Goal: Complete application form: Complete application form

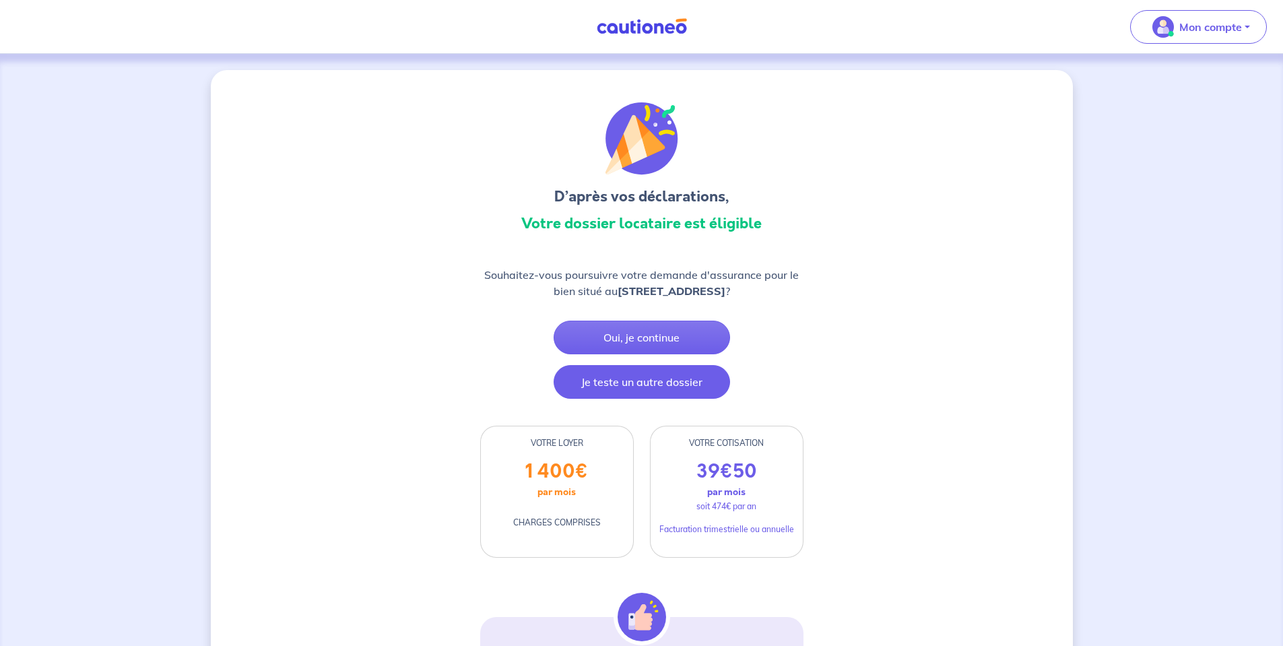
click at [625, 380] on button "Je teste un autre dossier" at bounding box center [641, 382] width 176 height 34
click at [631, 382] on button "Je teste un autre dossier" at bounding box center [641, 382] width 176 height 34
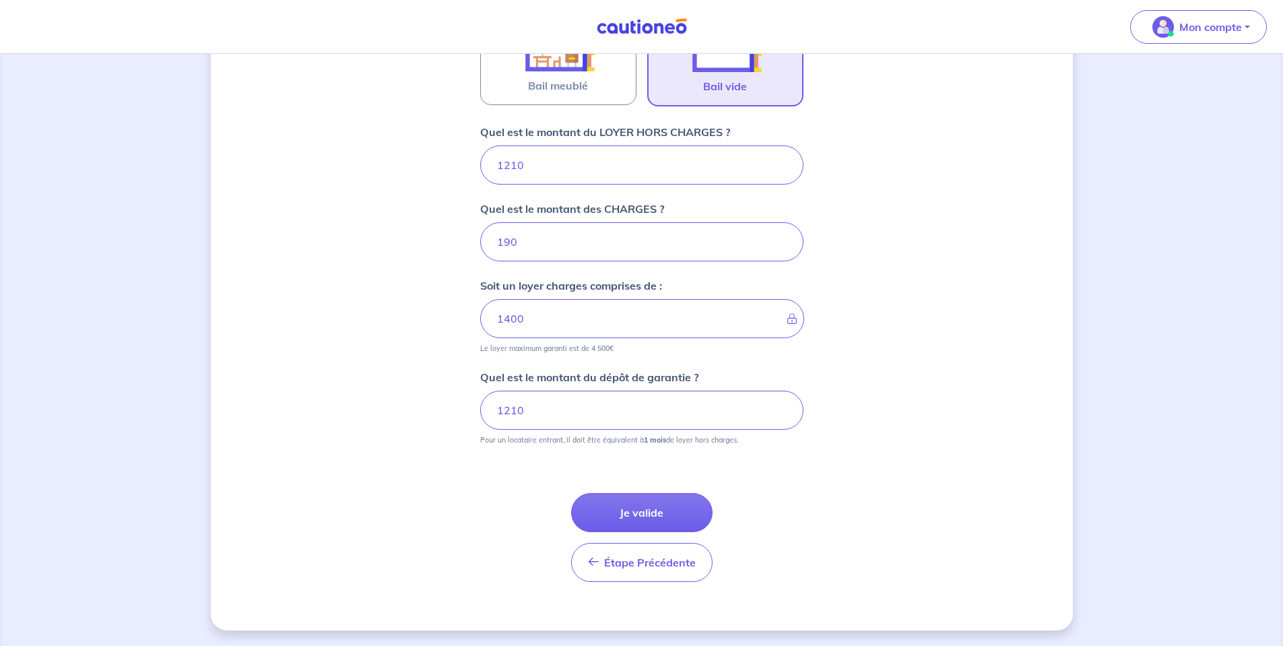
scroll to position [484, 0]
click at [627, 491] on div "Étape Précédente Précédent Je valide Je valide" at bounding box center [641, 520] width 323 height 121
click at [623, 506] on button "Je valide" at bounding box center [641, 511] width 141 height 39
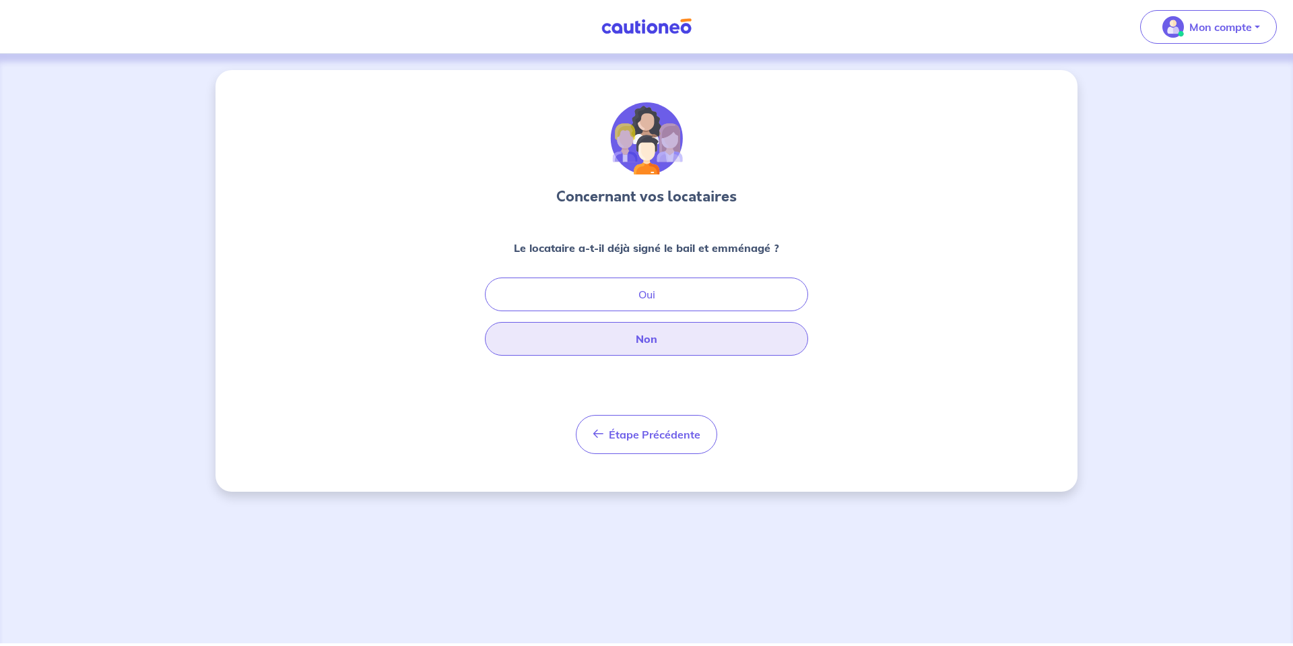
click at [653, 337] on button "Non" at bounding box center [646, 339] width 323 height 34
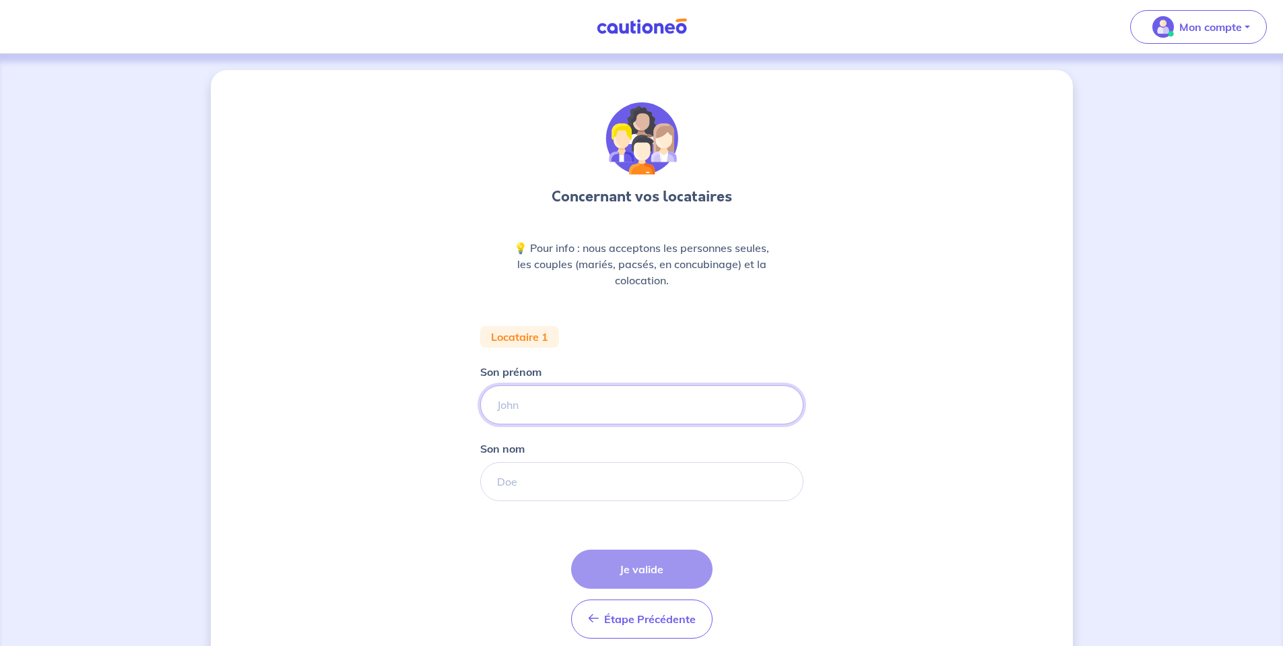
click at [586, 394] on input "Son prénom" at bounding box center [641, 404] width 323 height 39
click at [548, 403] on input "Son prénom" at bounding box center [641, 404] width 323 height 39
type input "Yasser"
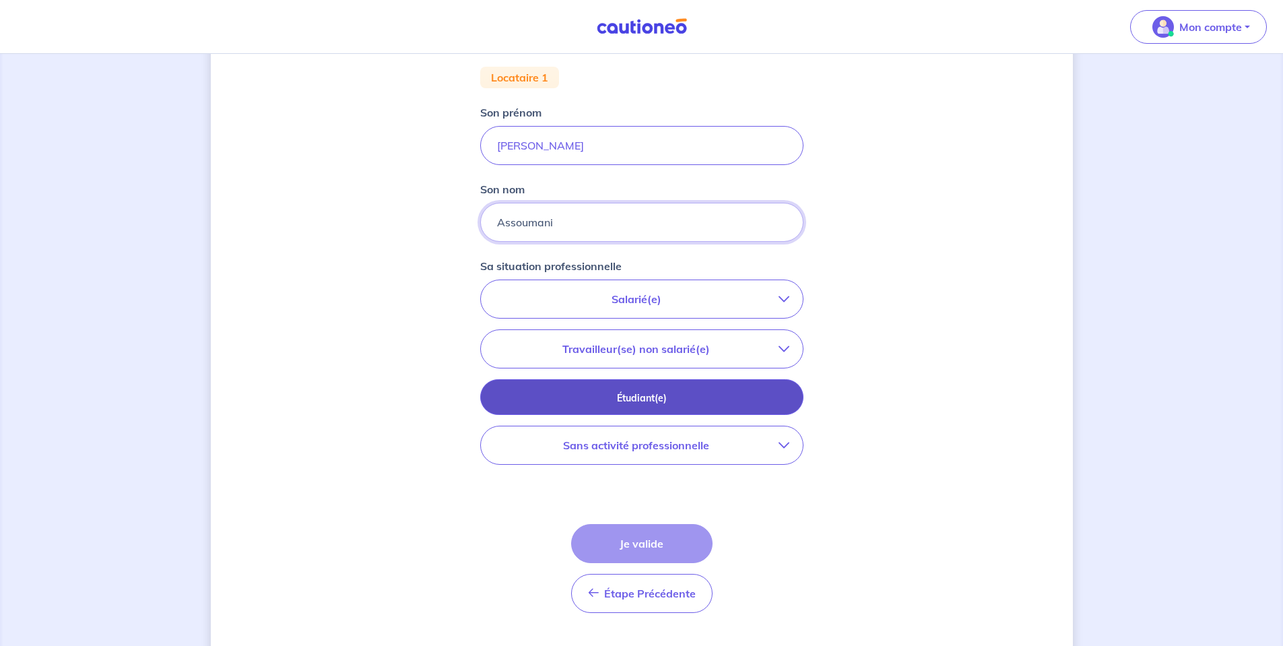
scroll to position [269, 0]
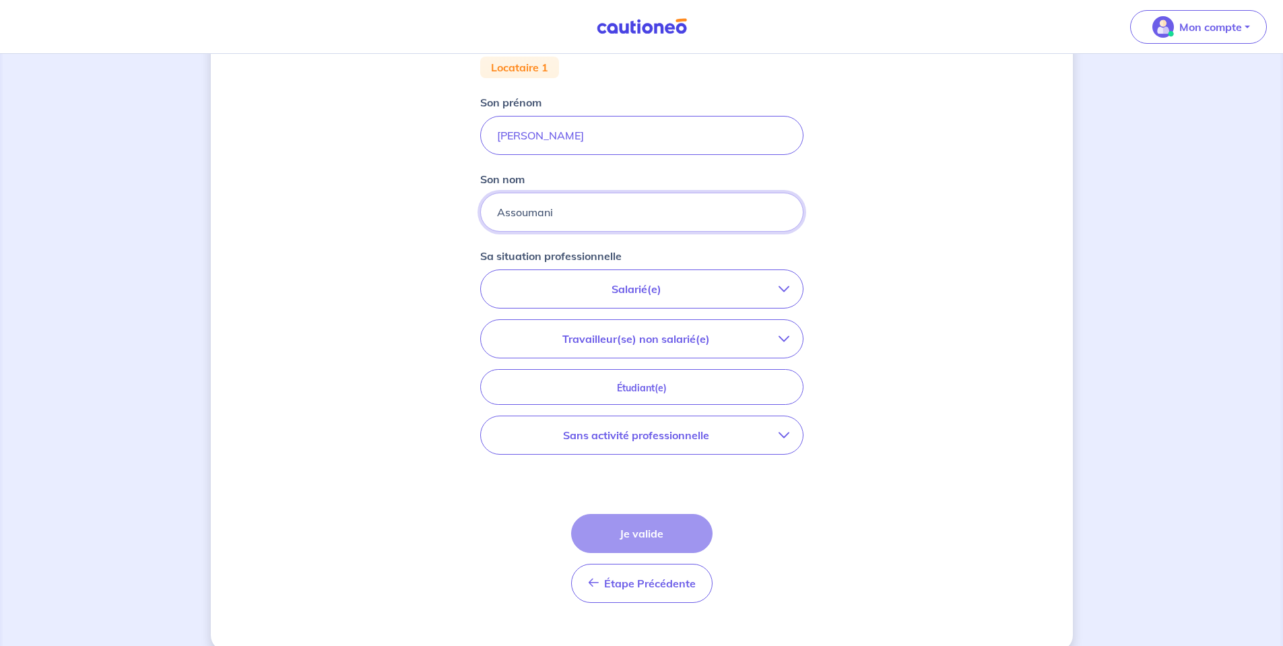
type input "Assoumani"
click at [666, 282] on p "Salarié(e)" at bounding box center [636, 289] width 284 height 16
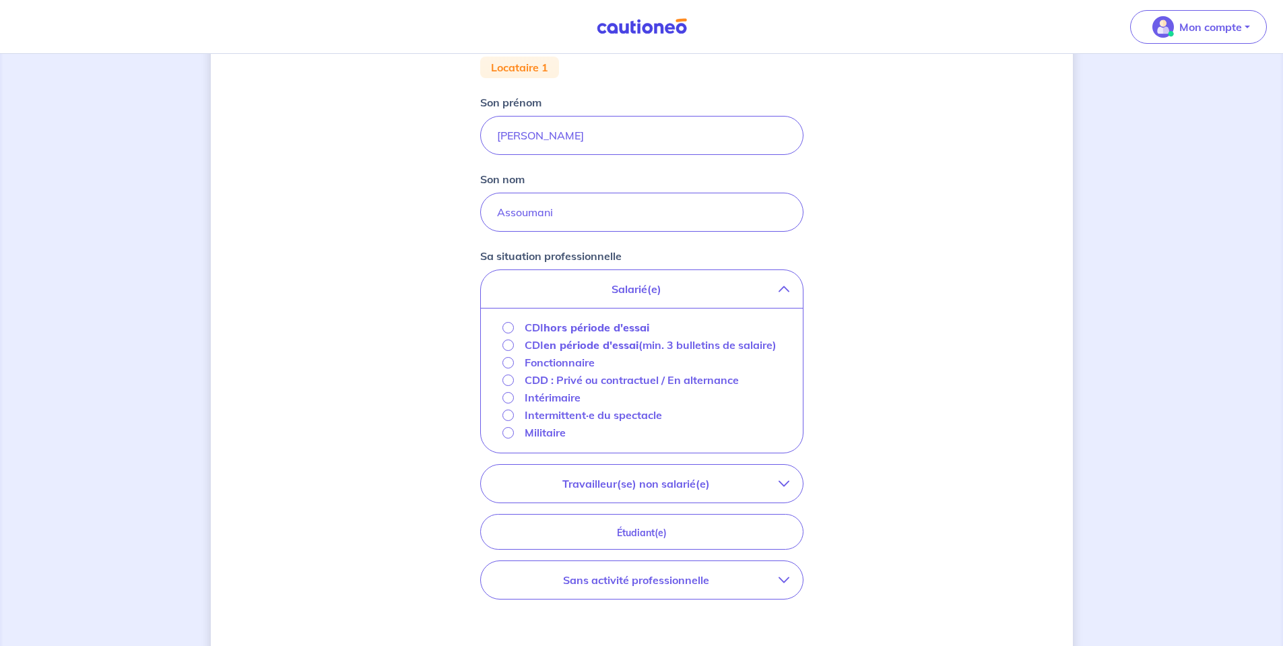
click at [582, 349] on strong "en période d'essai" at bounding box center [590, 344] width 95 height 13
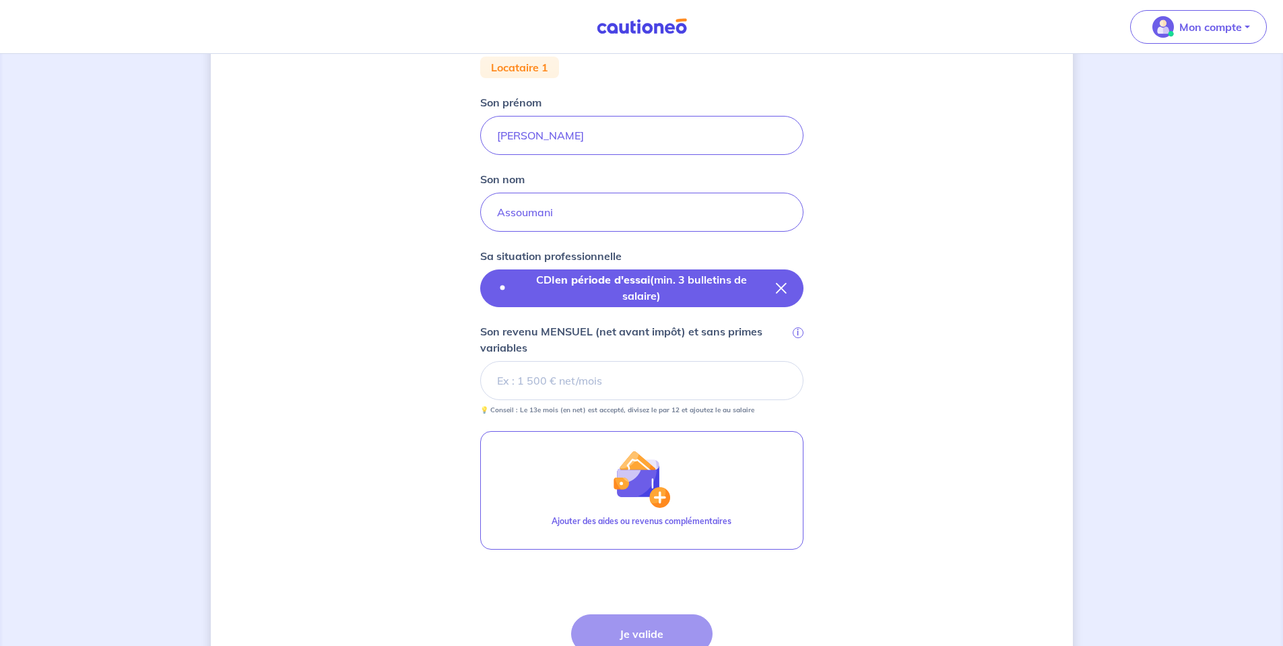
click at [787, 292] on button "CDI en période d'essai (min. 3 bulletins de salaire)" at bounding box center [641, 288] width 323 height 38
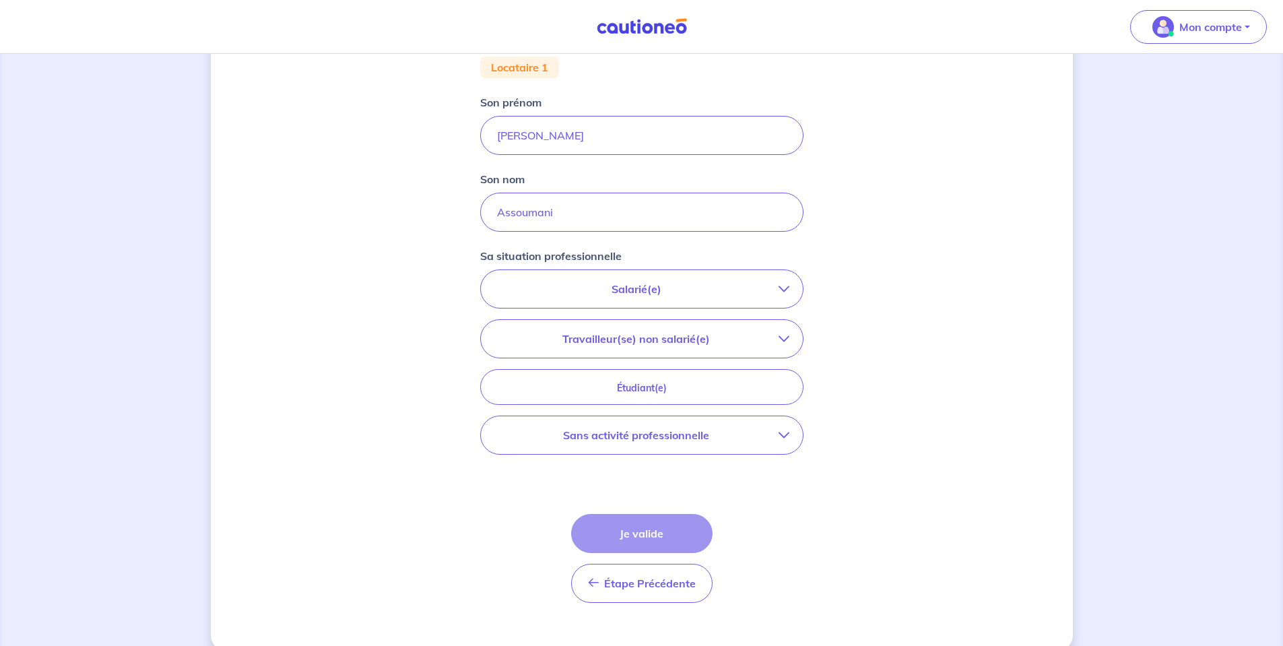
click at [669, 287] on p "Salarié(e)" at bounding box center [636, 289] width 284 height 16
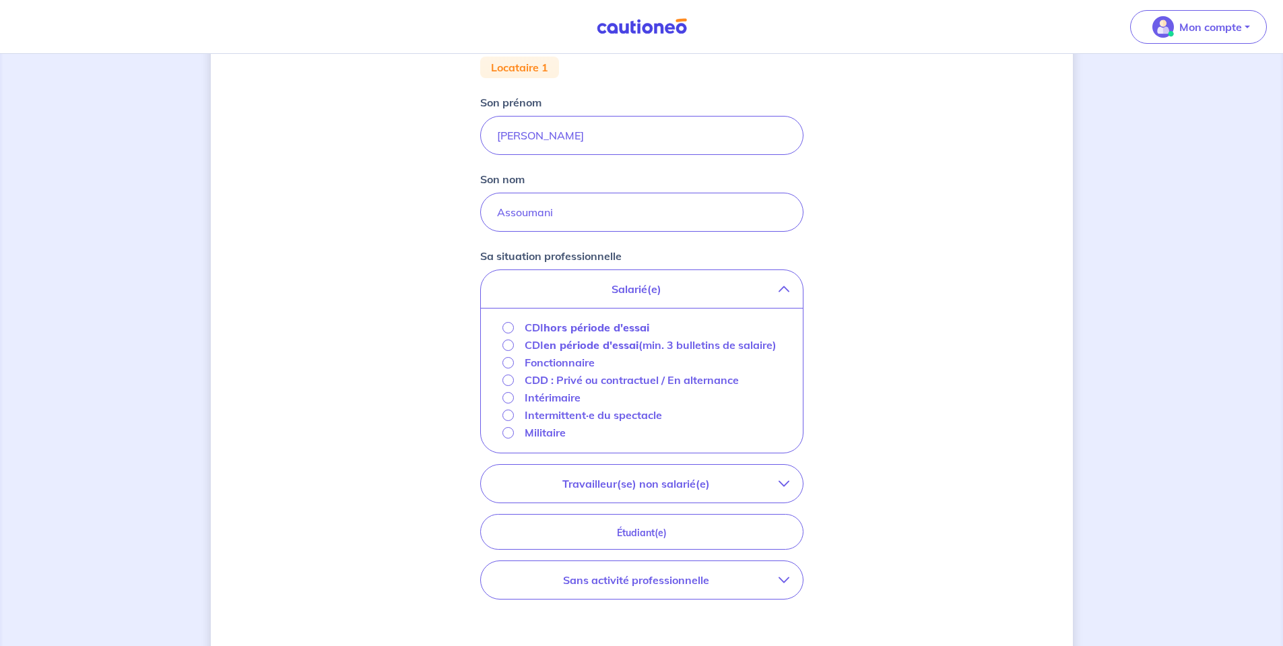
click at [594, 348] on strong "en période d'essai" at bounding box center [590, 344] width 95 height 13
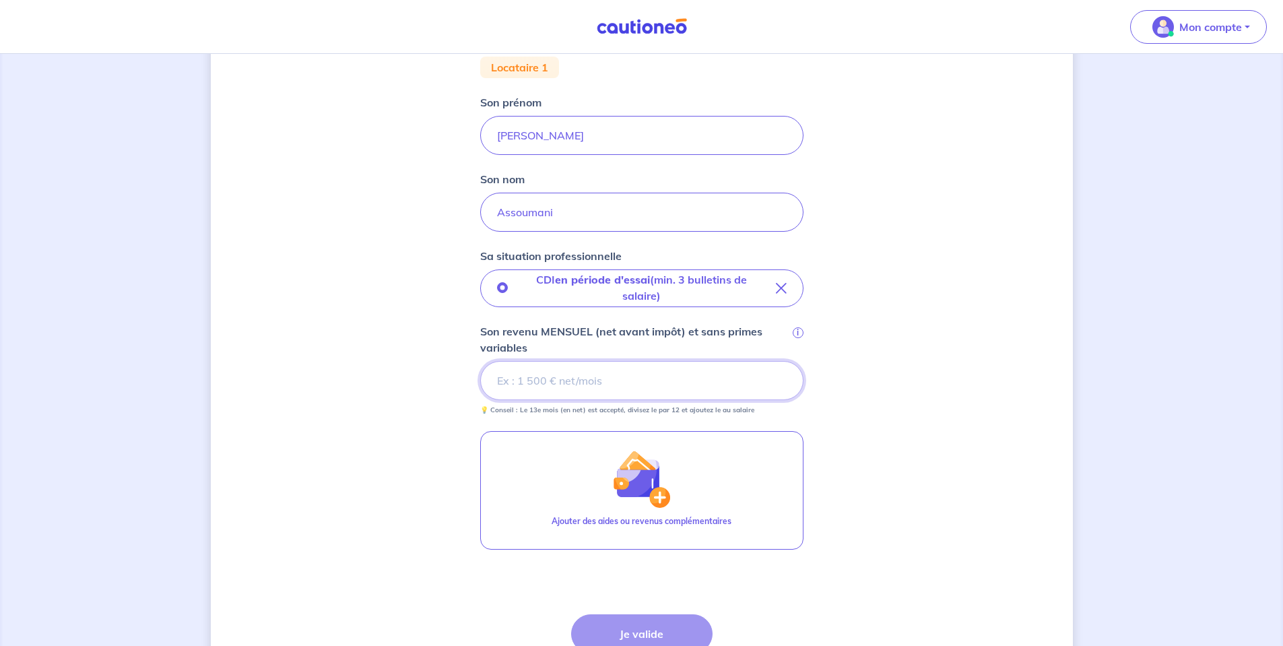
click at [662, 373] on input "Son revenu MENSUEL (net avant impôt) et sans primes variables i" at bounding box center [641, 380] width 323 height 39
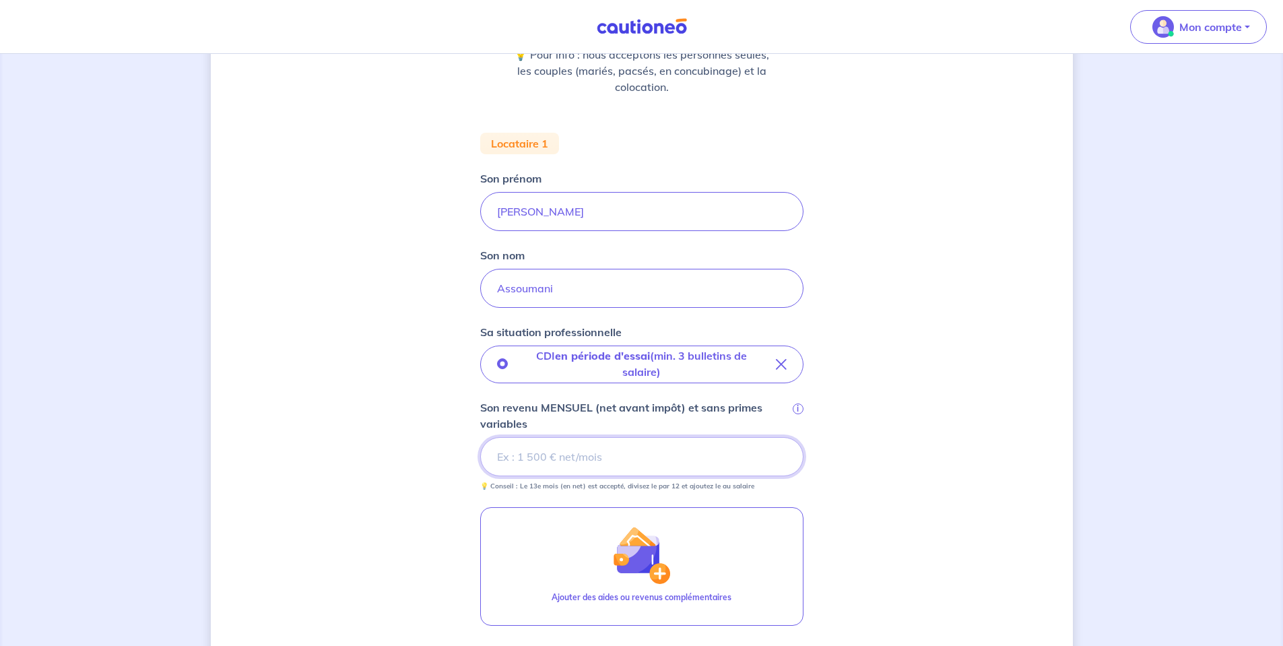
scroll to position [337, 0]
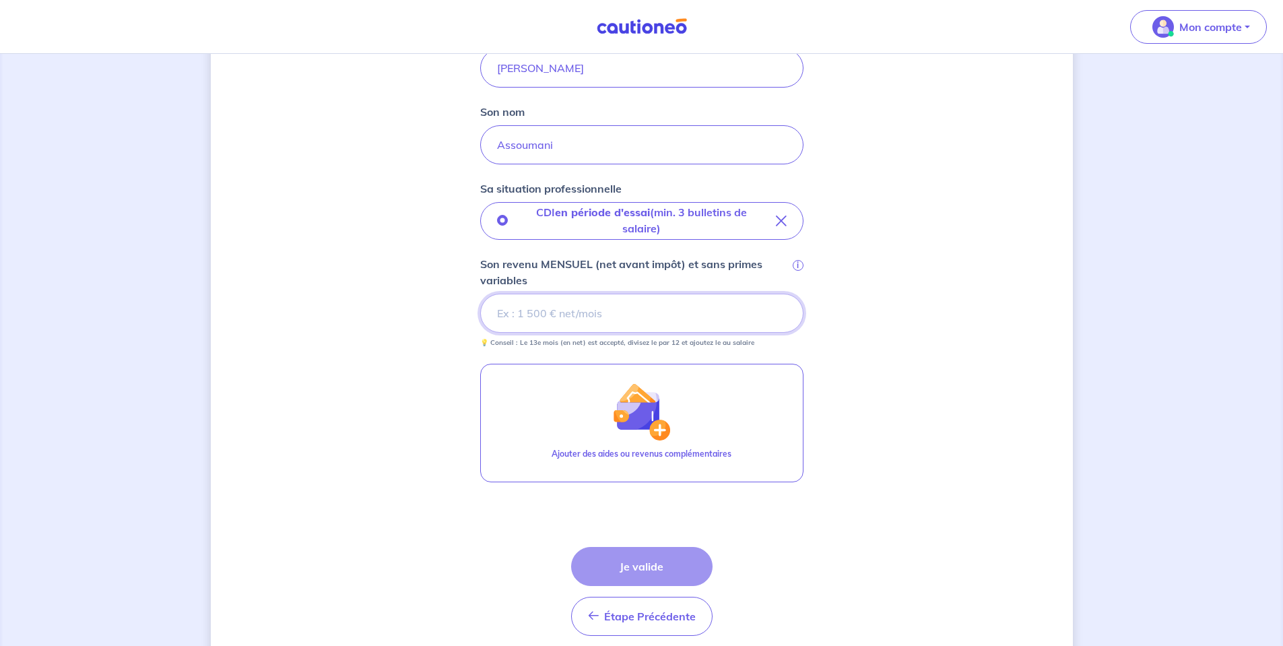
click at [592, 319] on input "Son revenu MENSUEL (net avant impôt) et sans primes variables i" at bounding box center [641, 313] width 323 height 39
click at [543, 296] on input "Son revenu MENSUEL (net avant impôt) et sans primes variables i" at bounding box center [641, 313] width 323 height 39
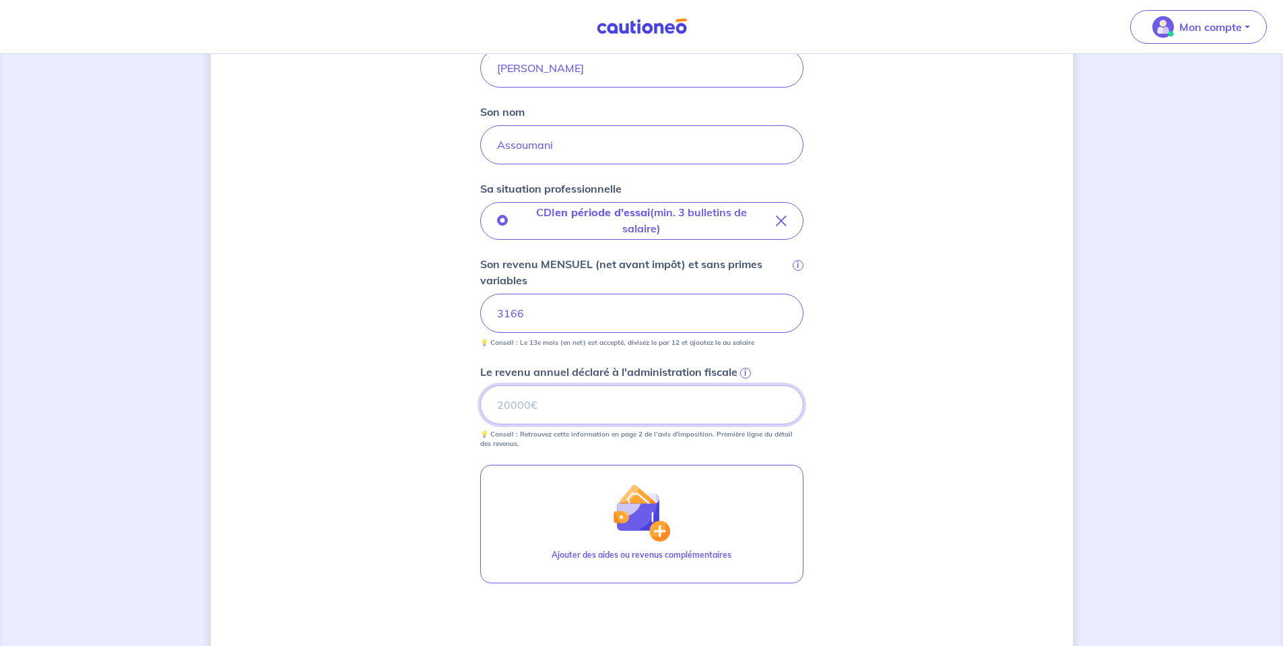
click at [565, 399] on input "Le revenu annuel déclaré à l'administration fiscale i" at bounding box center [641, 404] width 323 height 39
type input "38000"
click at [934, 412] on div "Concernant vos locataires 💡 Pour info : nous acceptons les personnes seules, le…" at bounding box center [642, 259] width 862 height 1052
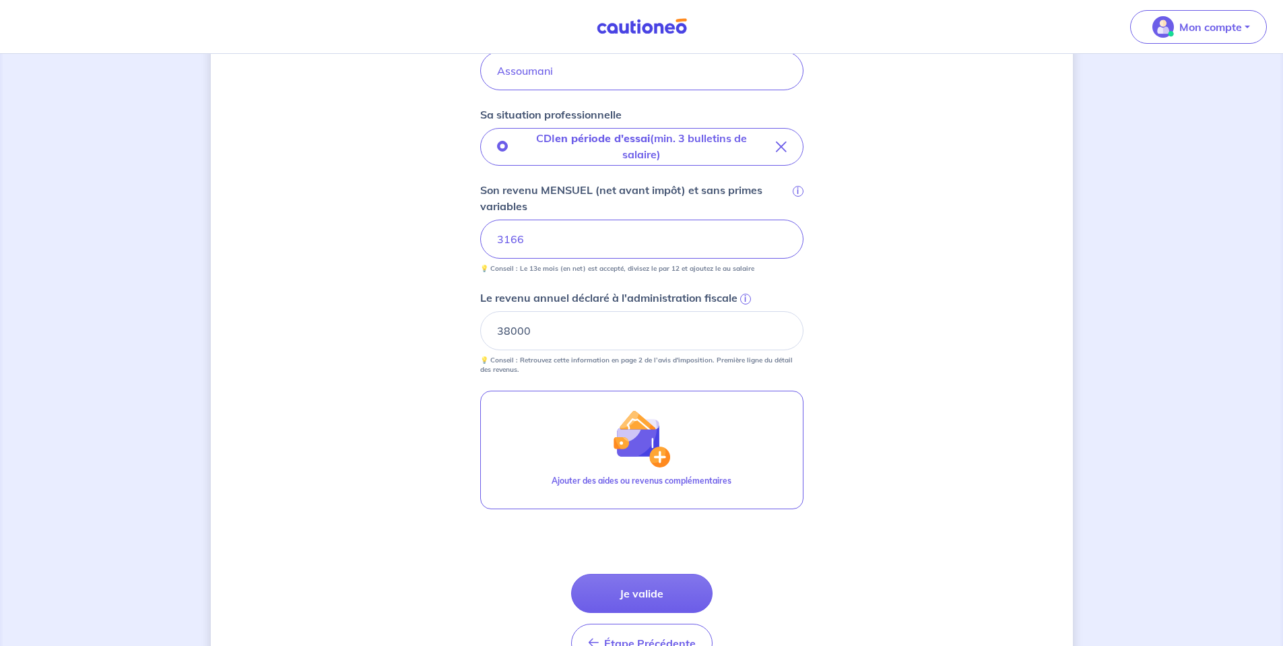
scroll to position [492, 0]
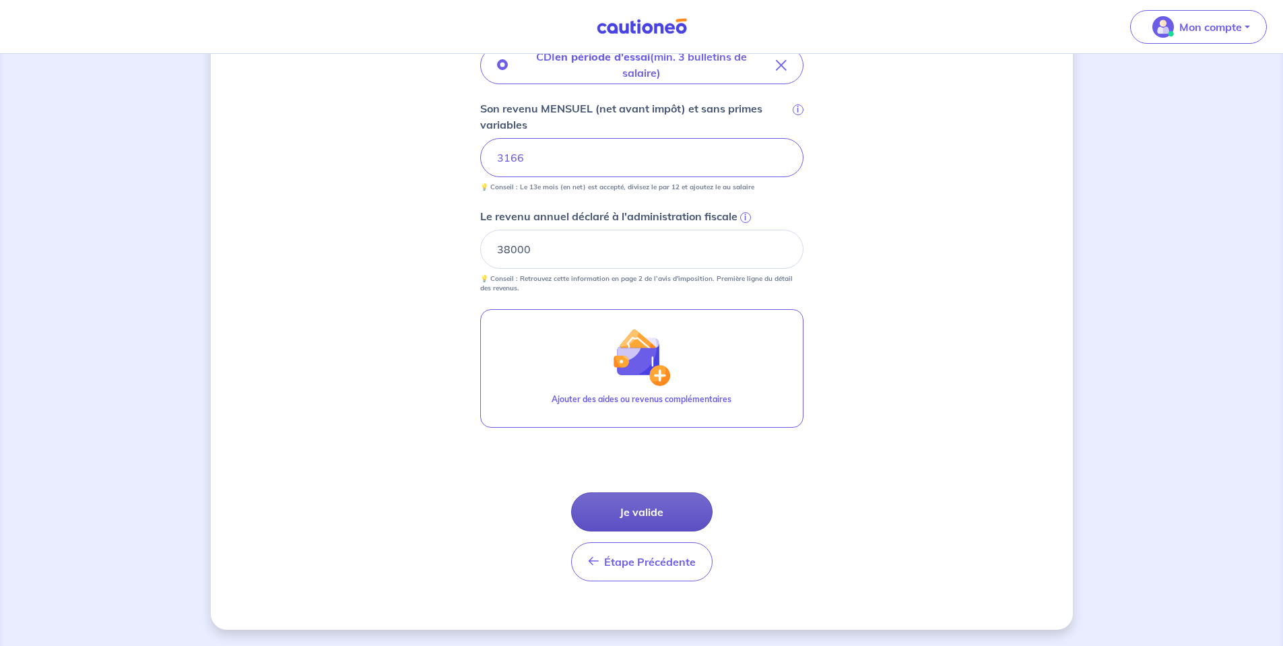
click at [627, 510] on button "Je valide" at bounding box center [641, 511] width 141 height 39
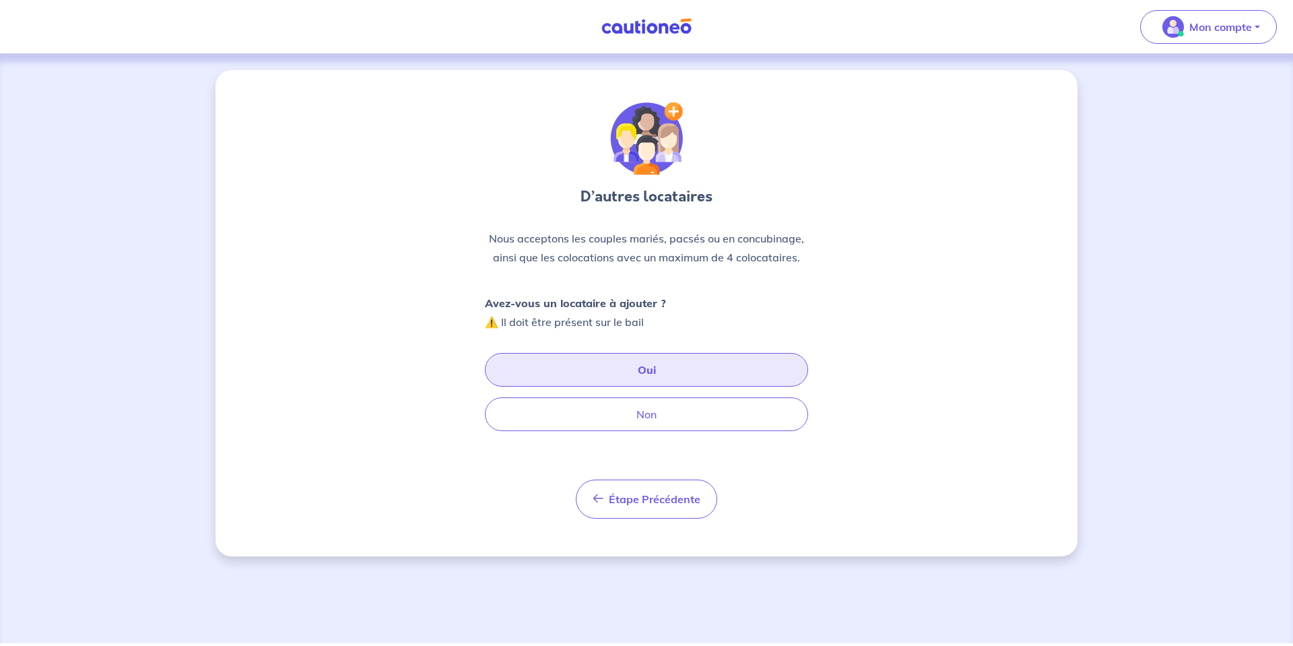
click at [715, 355] on button "Oui" at bounding box center [646, 370] width 323 height 34
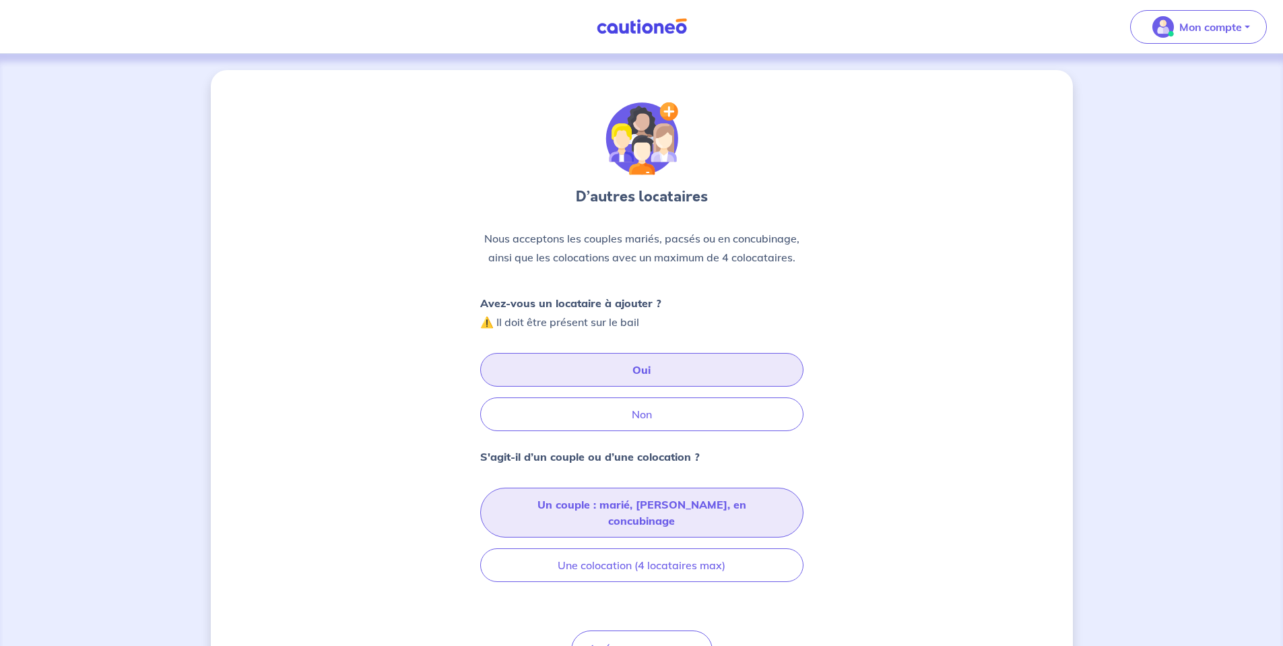
click at [618, 508] on button "Un couple : marié, pacsé, en concubinage" at bounding box center [641, 512] width 323 height 50
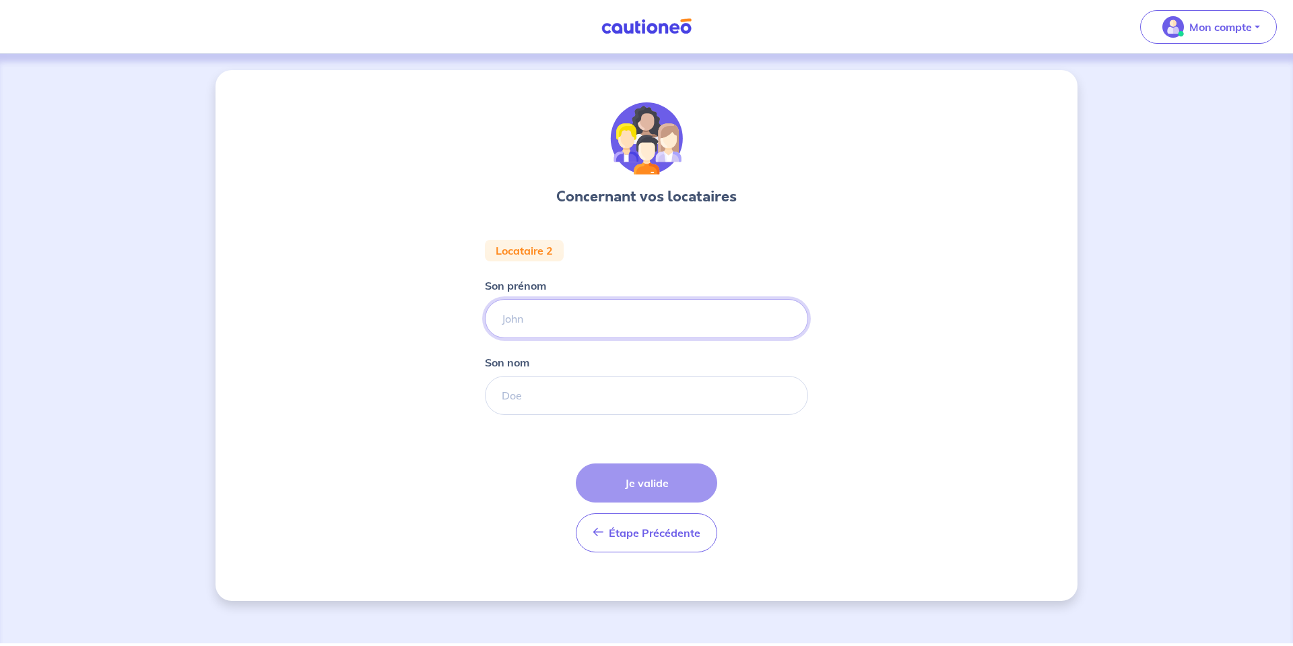
click at [556, 324] on input "Son prénom" at bounding box center [646, 318] width 323 height 39
click at [556, 317] on input "Son prénom" at bounding box center [646, 318] width 323 height 39
type input "ijdane"
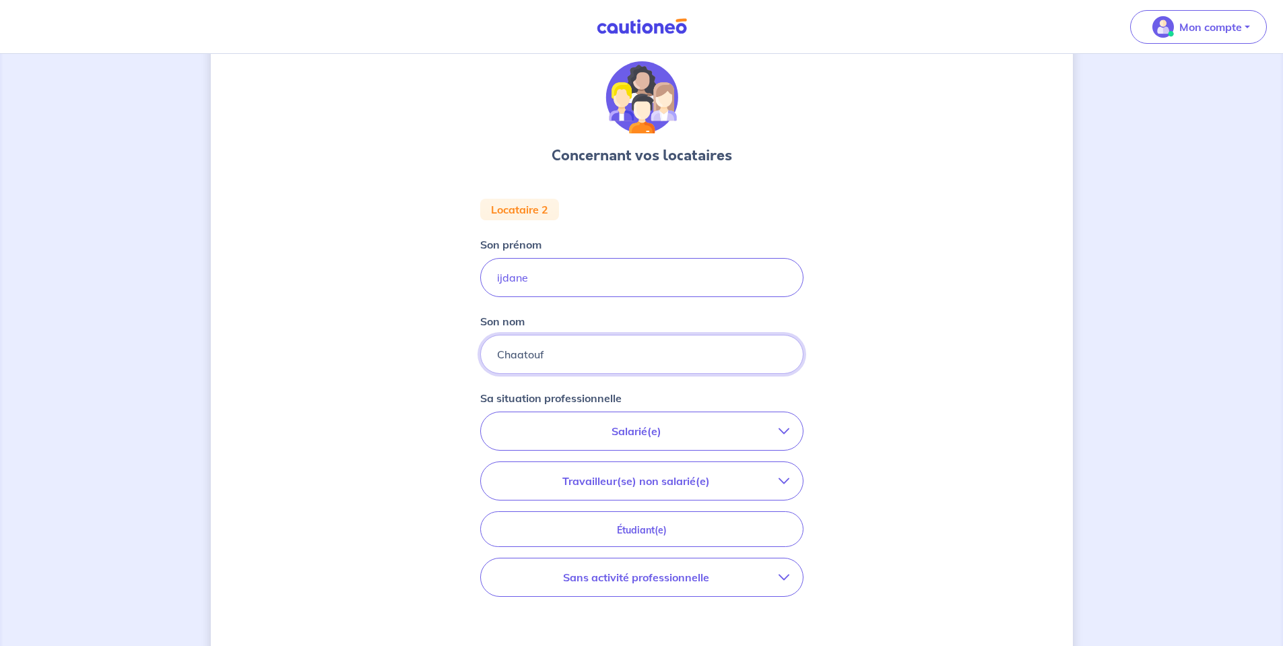
scroll to position [67, 0]
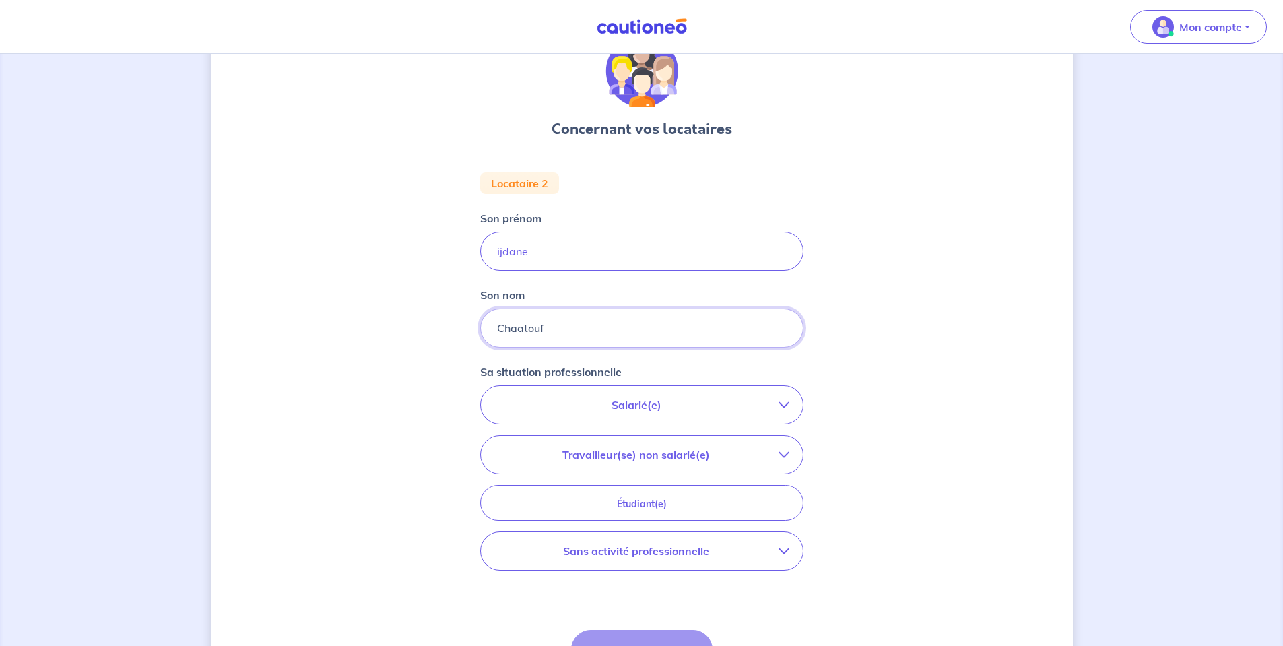
type input "Chaatouf"
click at [669, 450] on p "Travailleur(se) non salarié(e)" at bounding box center [636, 454] width 284 height 16
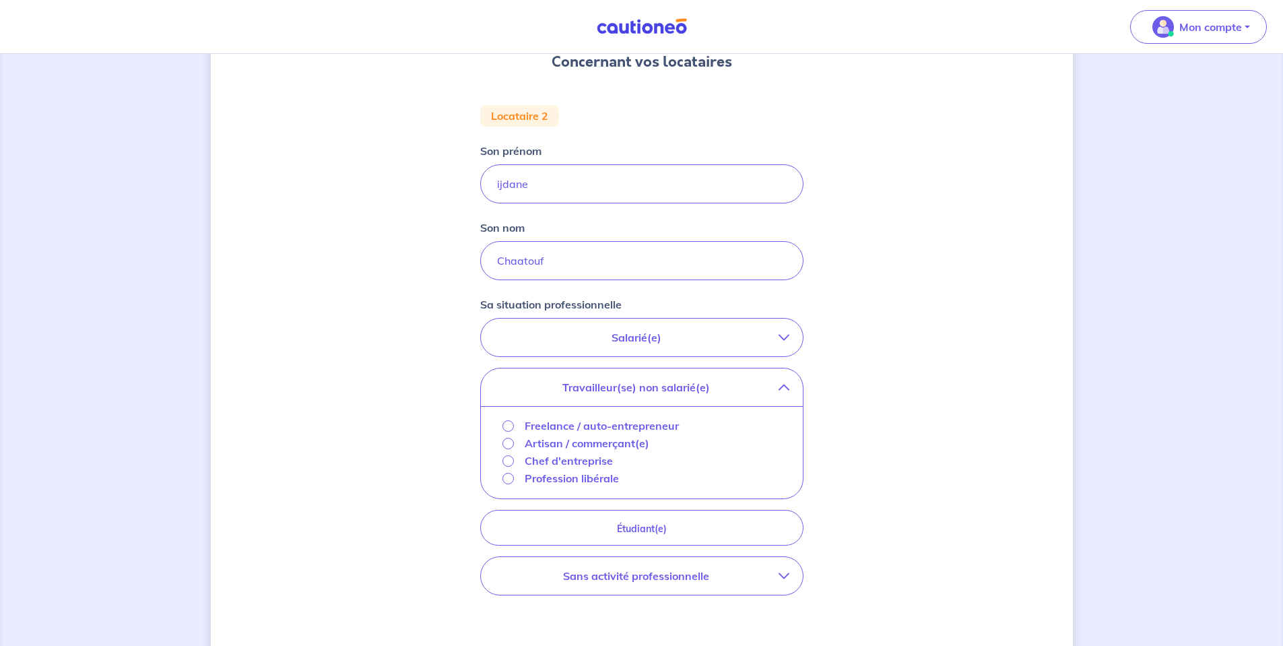
scroll to position [202, 0]
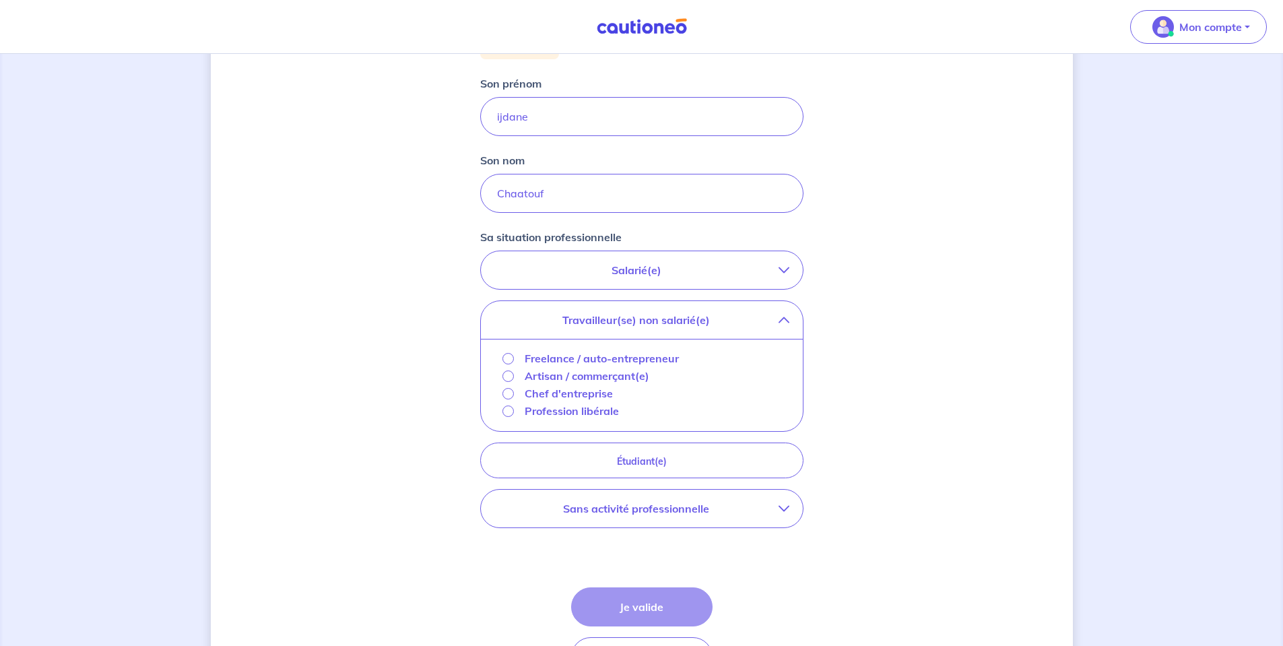
click at [622, 285] on button "Salarié(e)" at bounding box center [642, 270] width 322 height 38
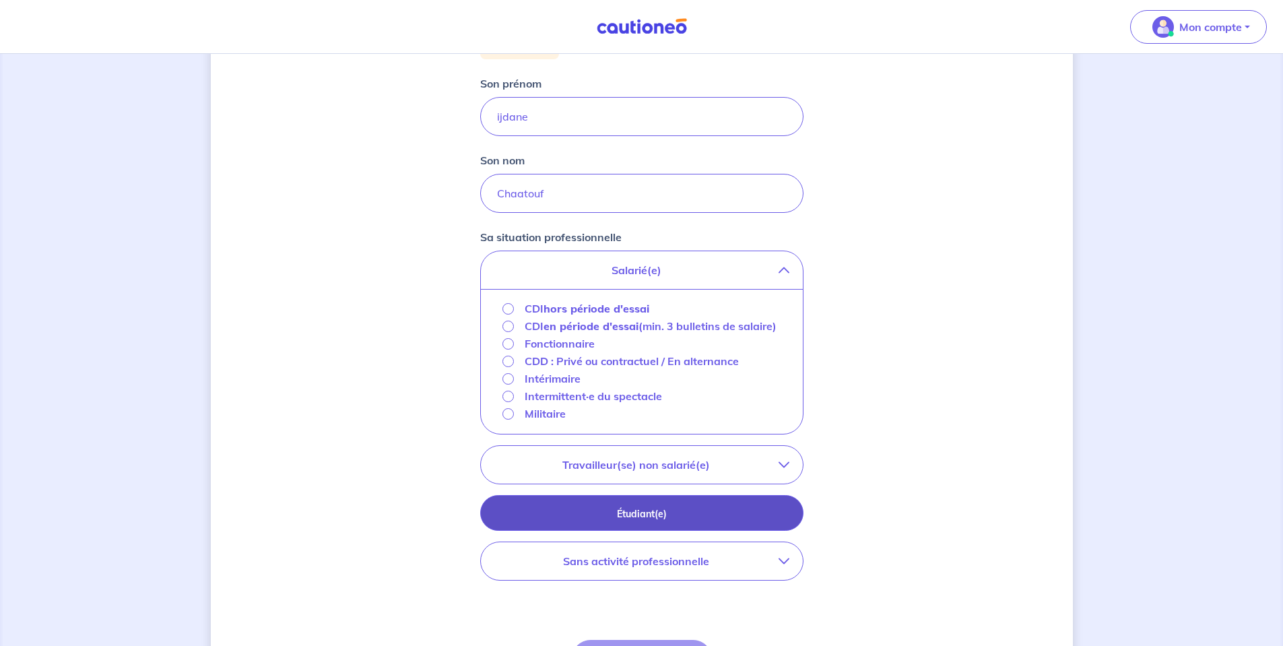
click at [594, 521] on p "Étudiant(e)" at bounding box center [641, 513] width 289 height 15
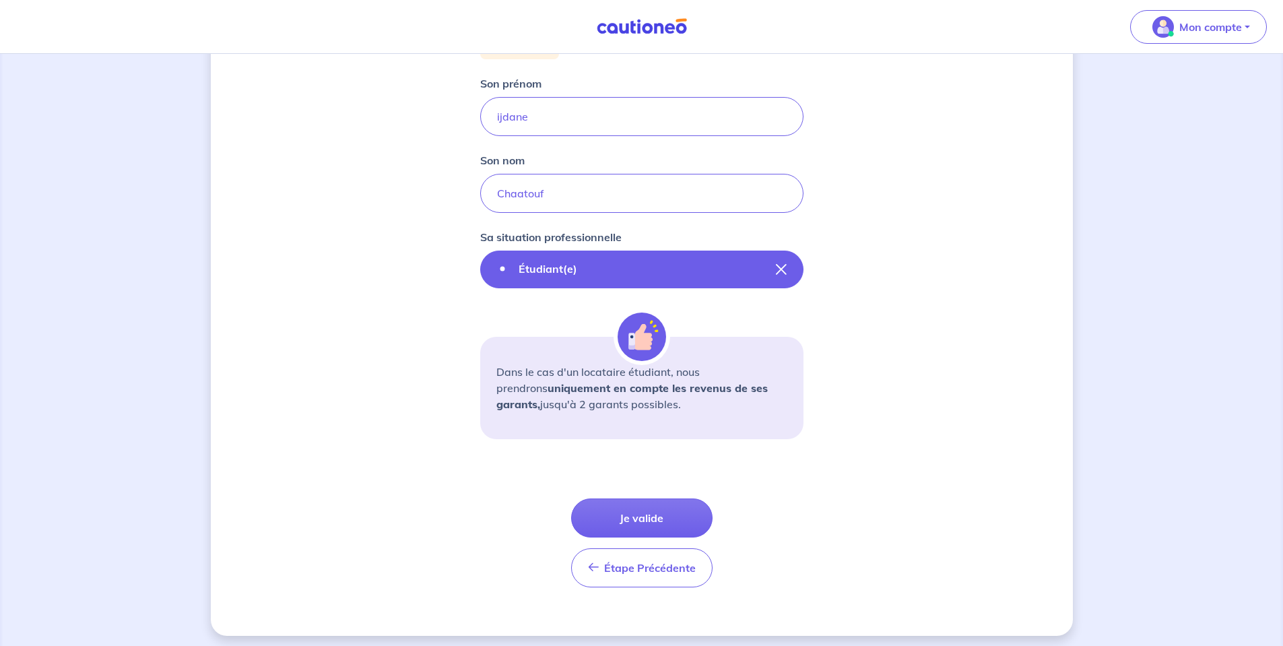
click at [786, 270] on button "Étudiant(e)" at bounding box center [641, 269] width 323 height 38
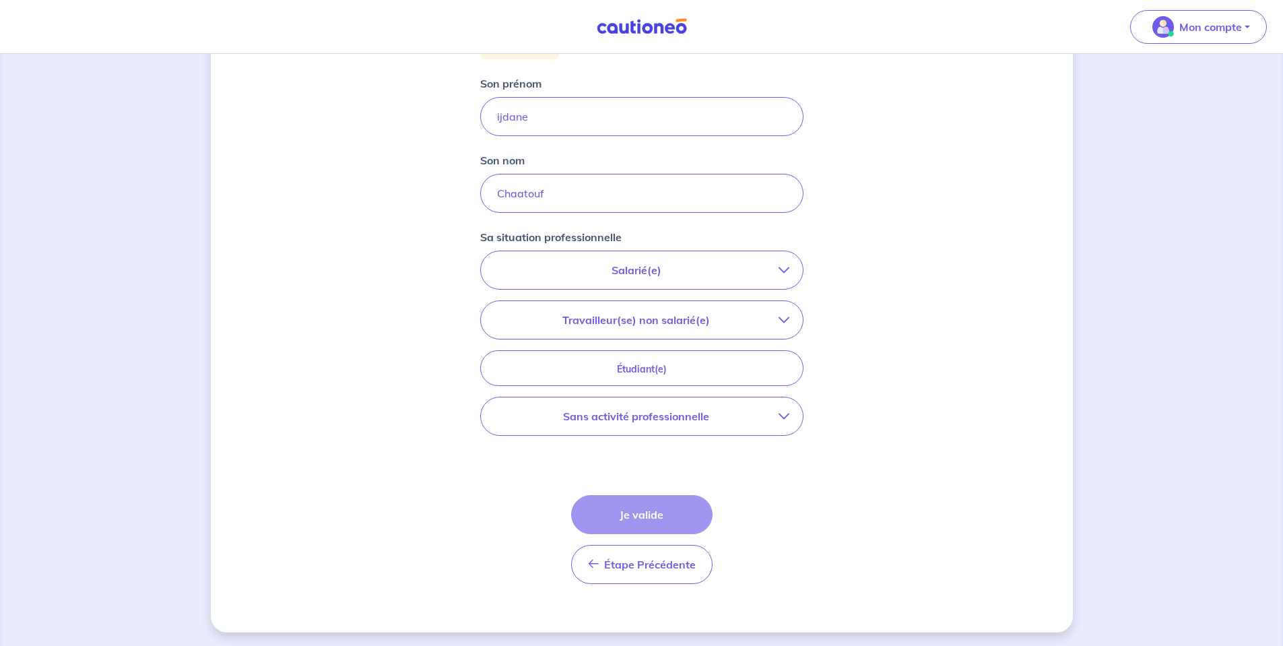
click at [633, 408] on p "Sans activité professionnelle" at bounding box center [636, 416] width 284 height 16
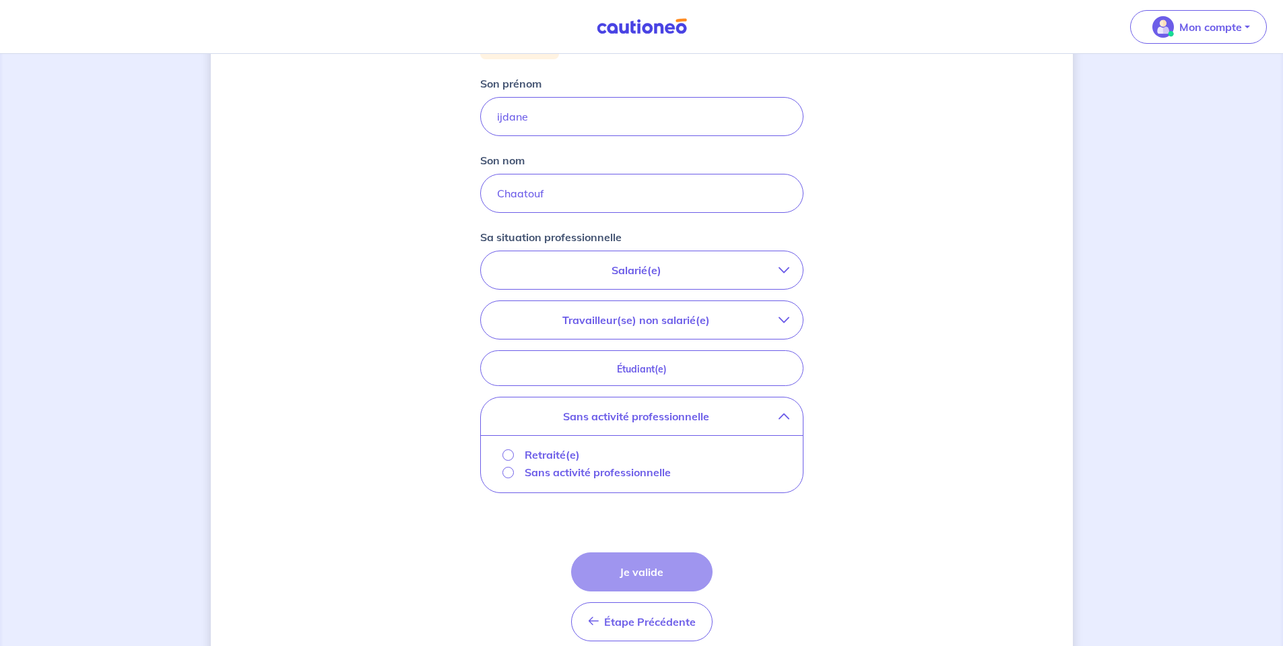
click at [638, 312] on p "Travailleur(se) non salarié(e)" at bounding box center [636, 320] width 284 height 16
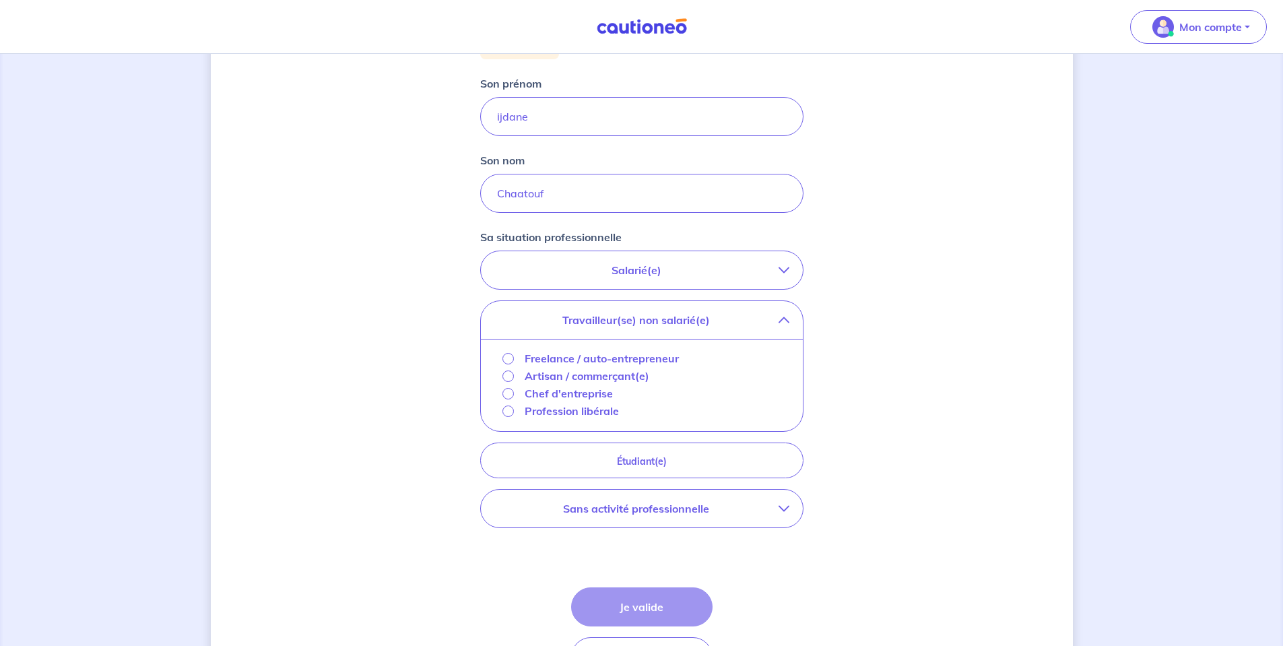
click at [571, 360] on p "Freelance / auto-entrepreneur" at bounding box center [601, 358] width 154 height 16
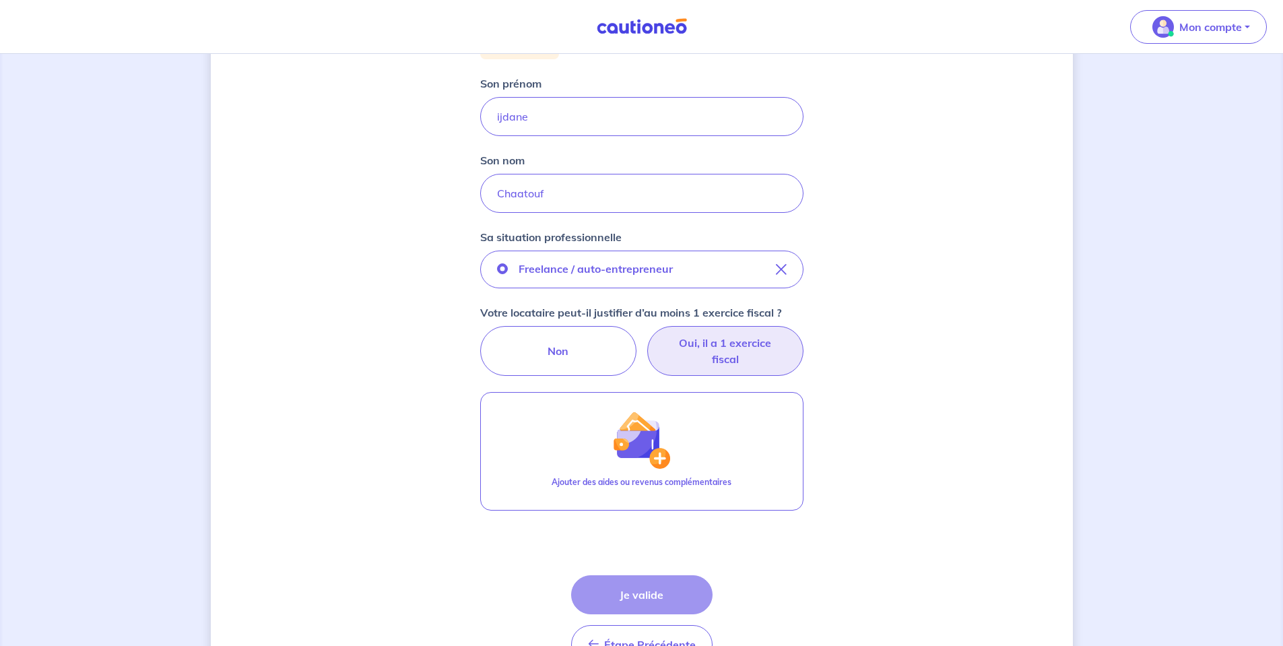
click at [728, 366] on label "Oui, il a 1 exercice fiscal" at bounding box center [725, 351] width 156 height 50
click at [646, 335] on input "Oui, il a 1 exercice fiscal" at bounding box center [641, 330] width 9 height 9
radio input "true"
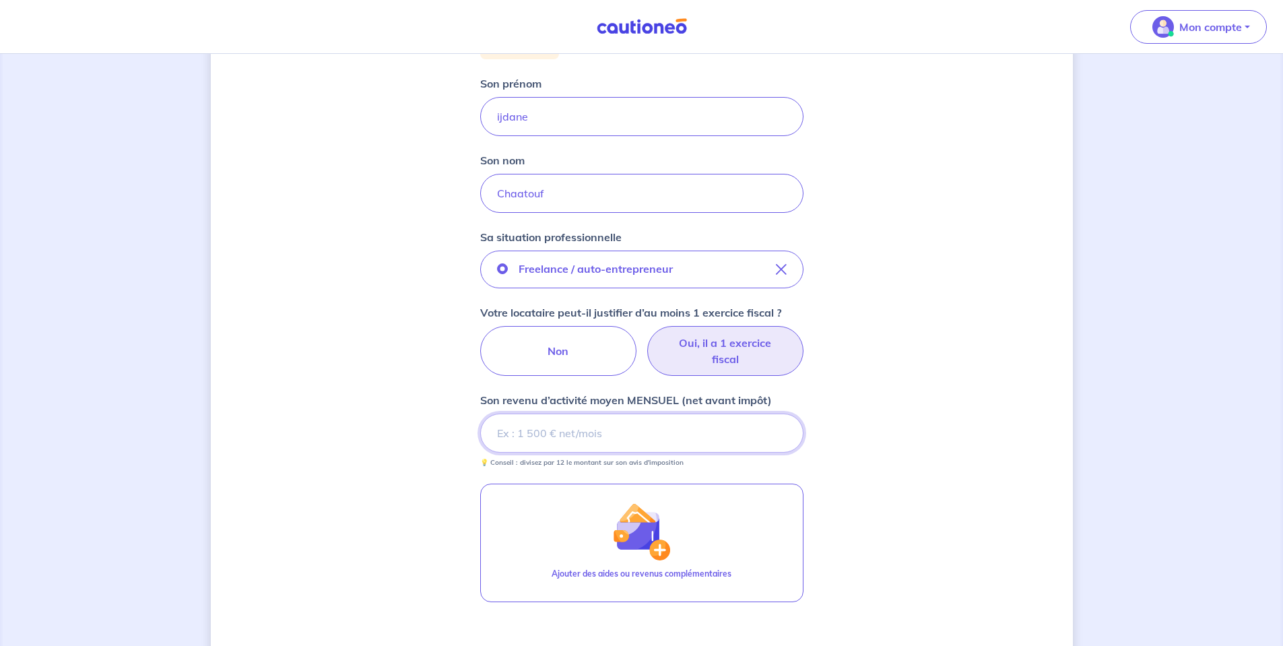
click at [570, 440] on input "Son revenu d’activité moyen MENSUEL (net avant impôt)" at bounding box center [641, 432] width 323 height 39
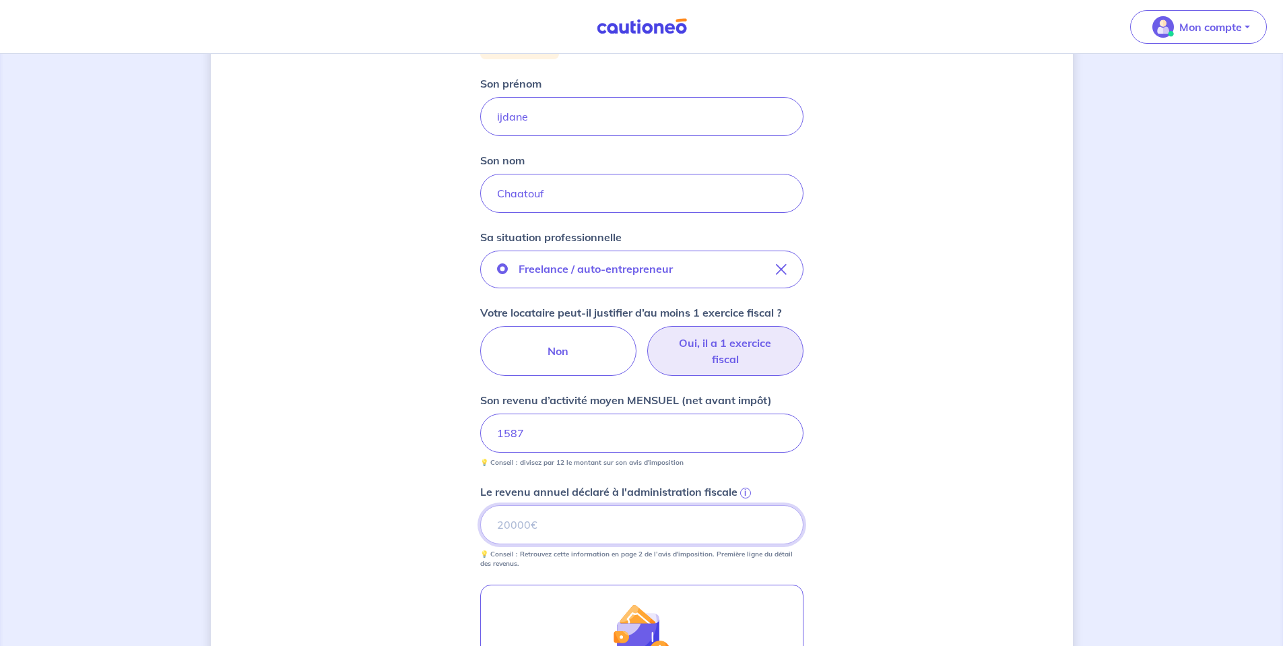
click at [619, 521] on input "Le revenu annuel déclaré à l'administration fiscale i" at bounding box center [641, 524] width 323 height 39
drag, startPoint x: 561, startPoint y: 524, endPoint x: 38, endPoint y: 425, distance: 532.3
click at [38, 425] on div "Concernant vos locataires Locataire 2 Son prénom ijdane Son nom Chaatouf Sa sit…" at bounding box center [641, 386] width 1283 height 1069
paste input "22942"
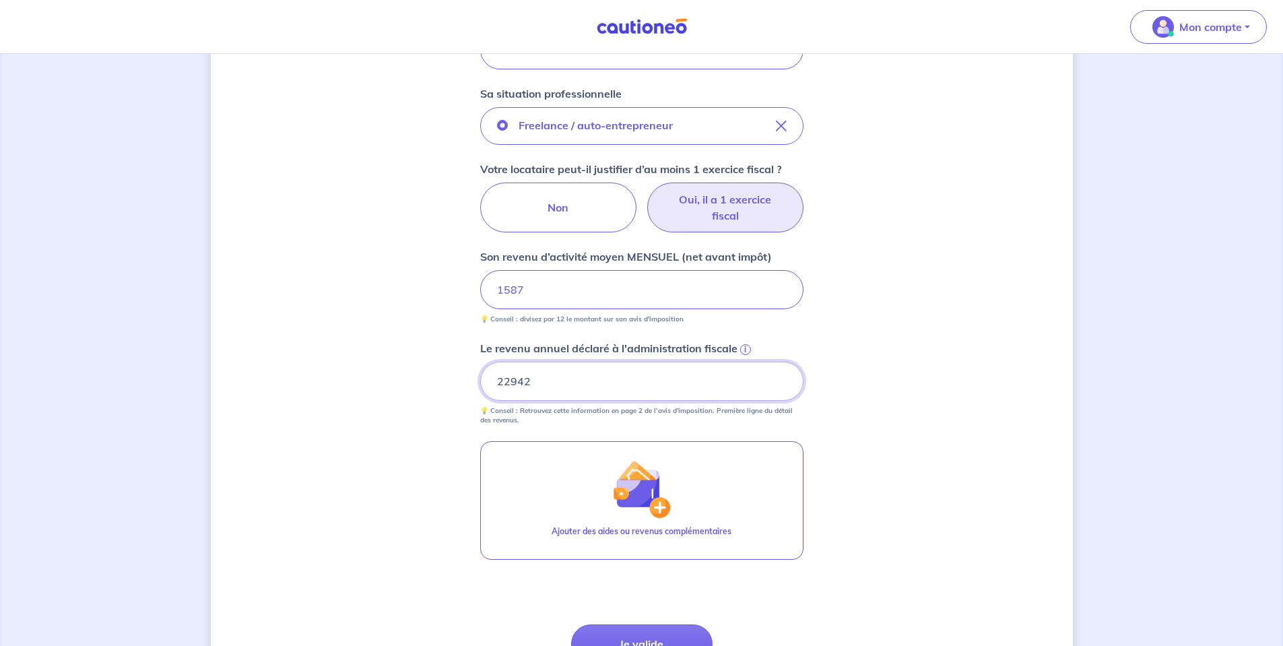
scroll to position [471, 0]
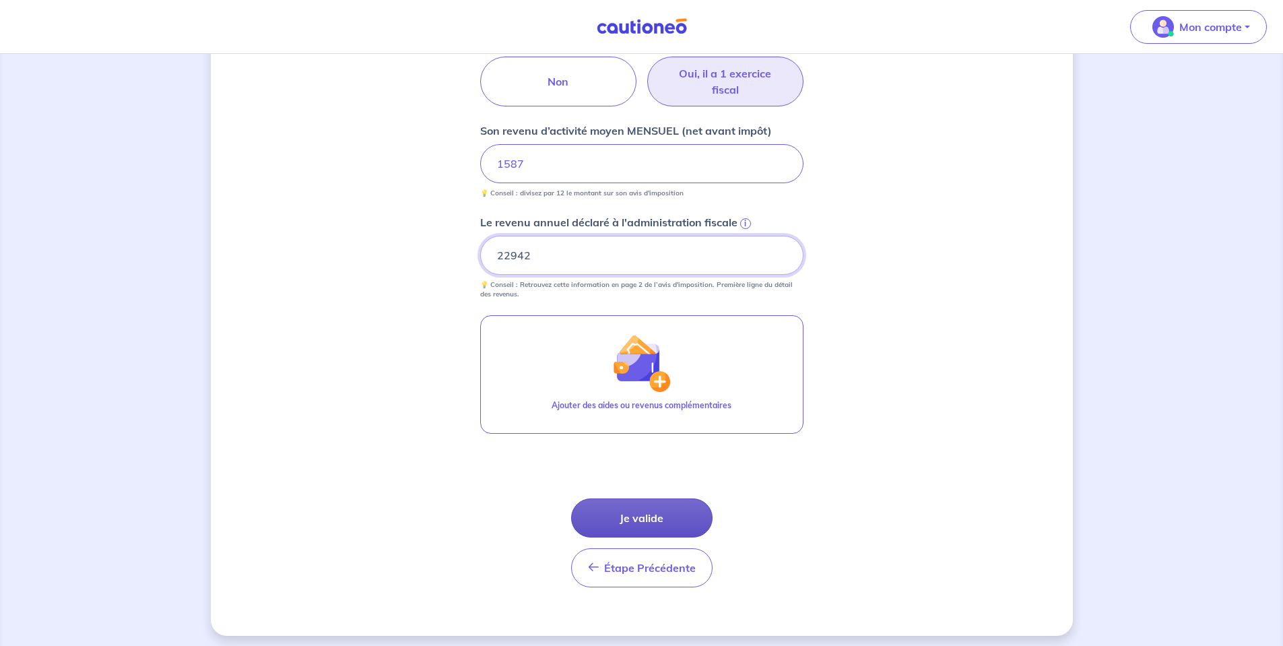
type input "22942"
click at [642, 516] on button "Je valide" at bounding box center [641, 517] width 141 height 39
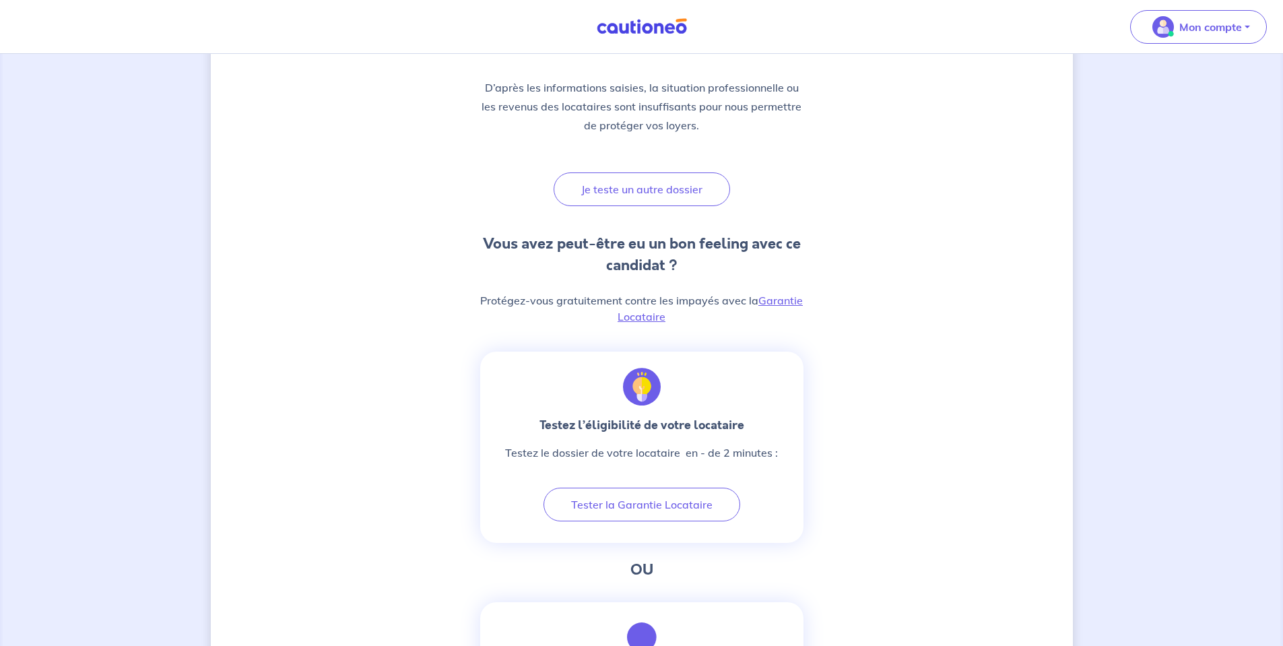
scroll to position [202, 0]
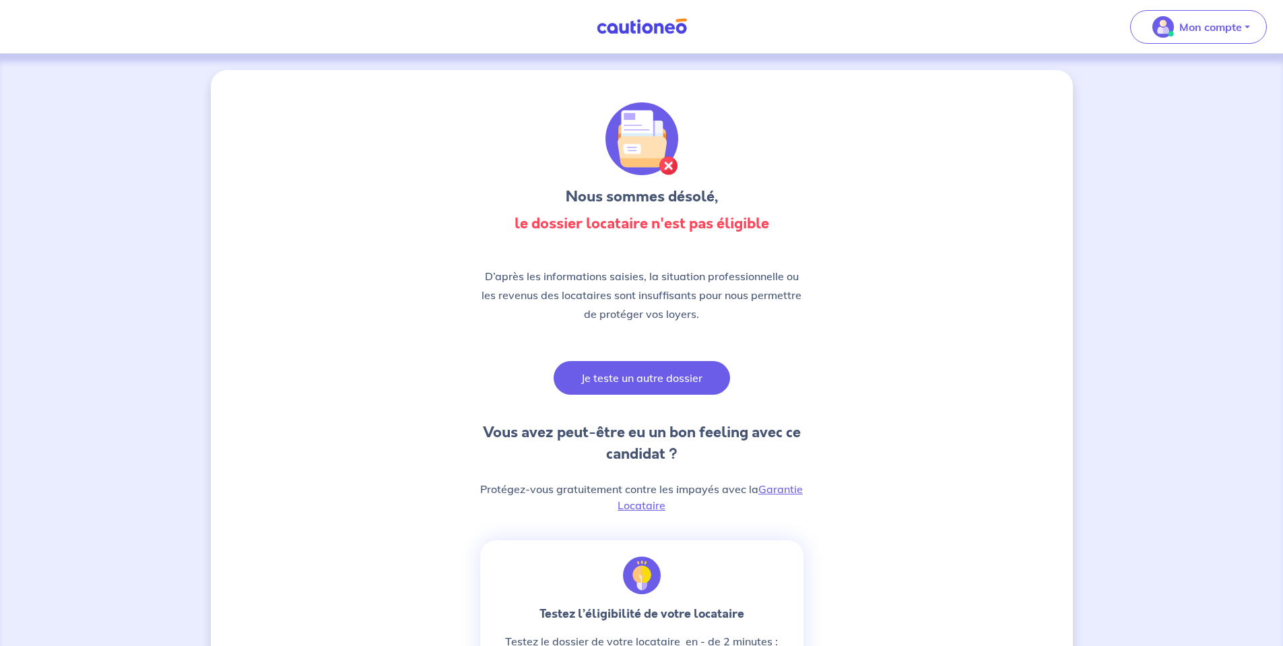
click at [603, 386] on button "Je teste un autre dossier" at bounding box center [641, 378] width 176 height 34
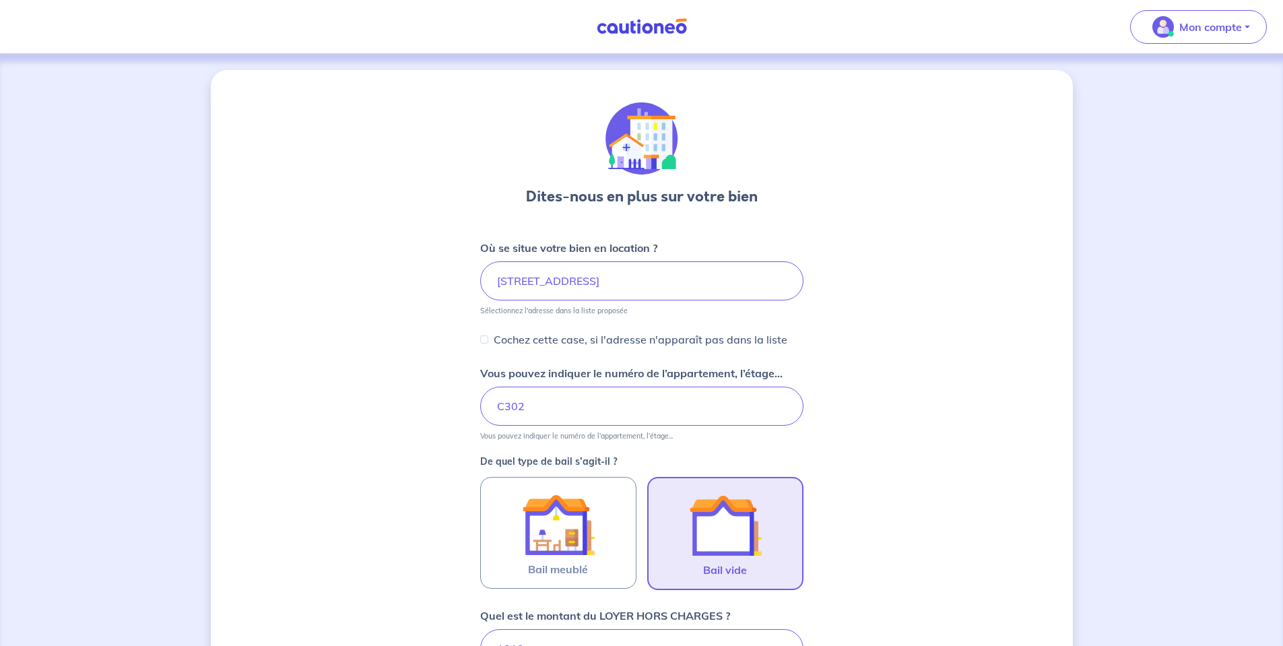
scroll to position [404, 0]
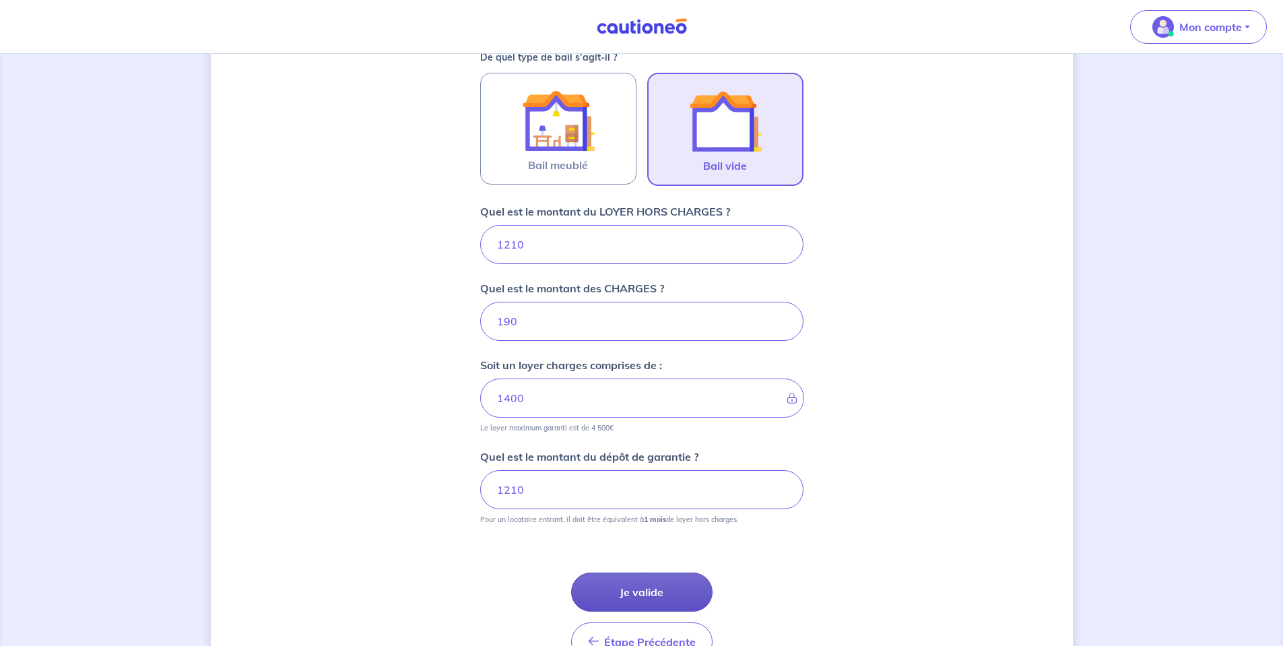
click at [653, 590] on button "Je valide" at bounding box center [641, 591] width 141 height 39
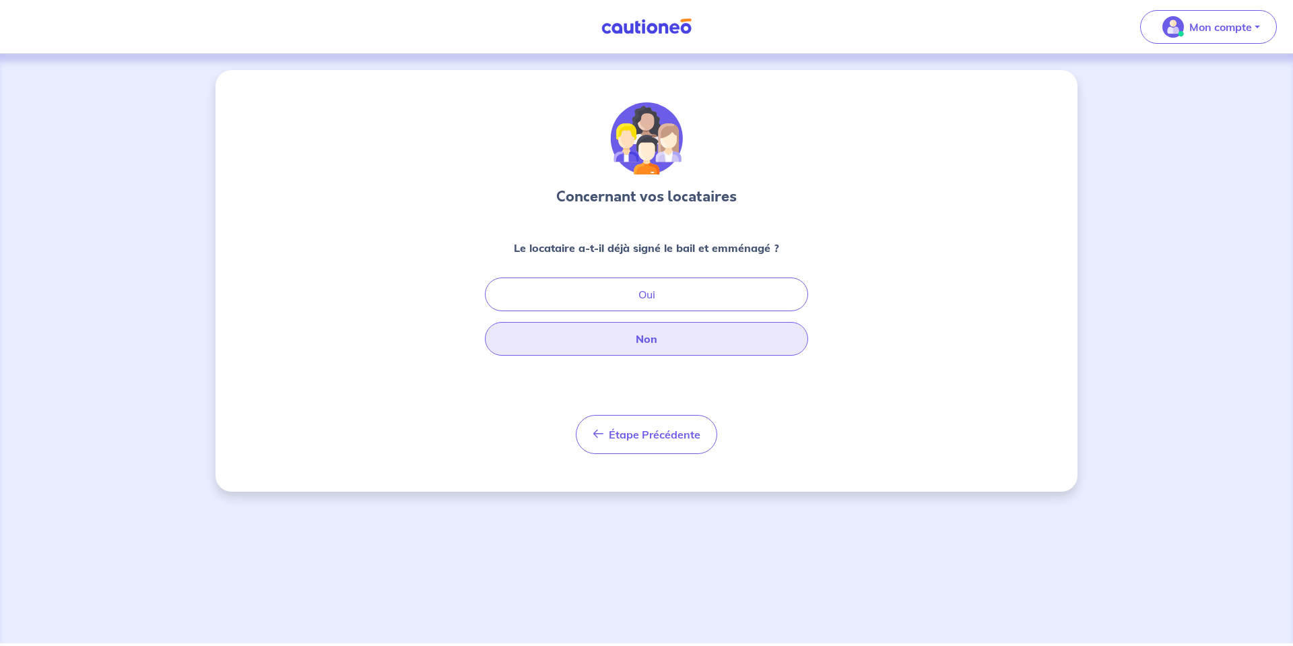
click at [614, 343] on button "Non" at bounding box center [646, 339] width 323 height 34
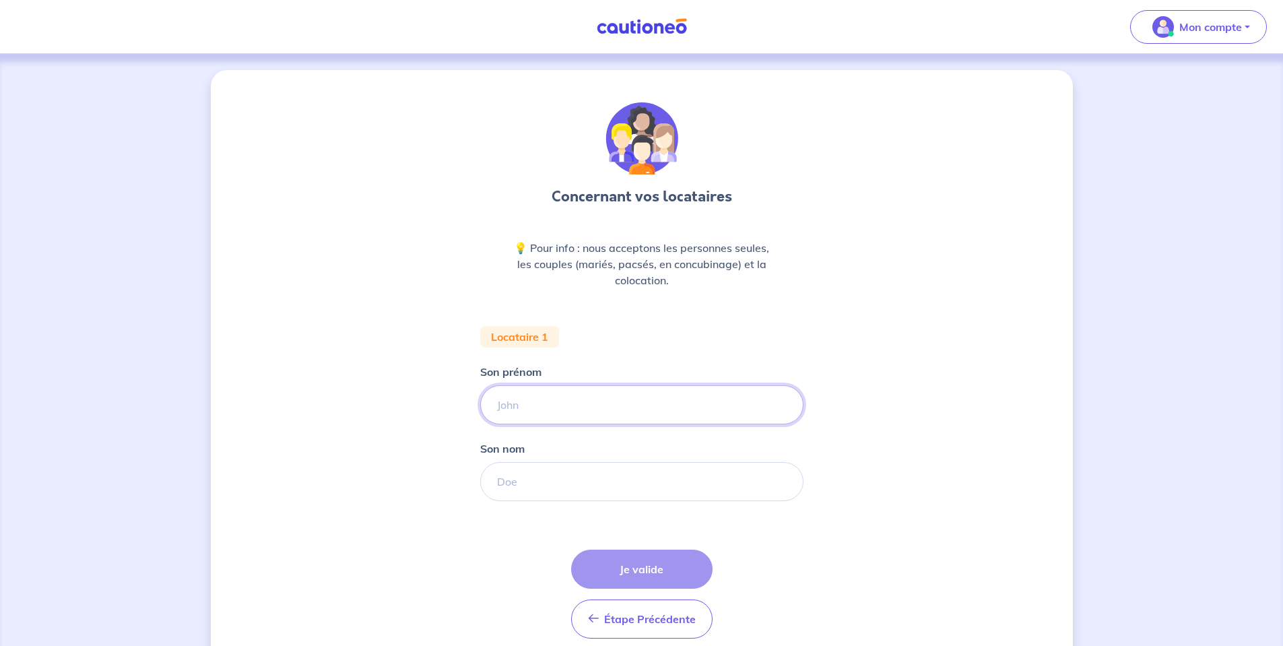
click at [557, 405] on input "Son prénom" at bounding box center [641, 404] width 323 height 39
type input "ezaeza"
click at [555, 487] on input "Son nom" at bounding box center [641, 481] width 323 height 39
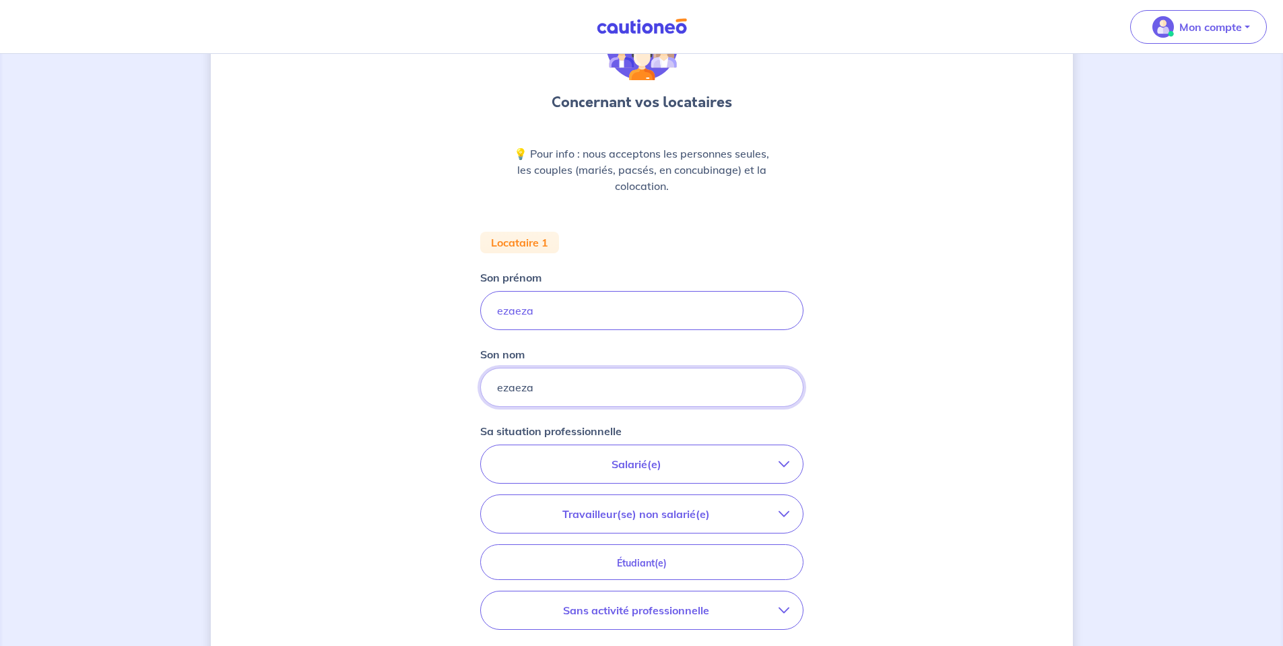
scroll to position [269, 0]
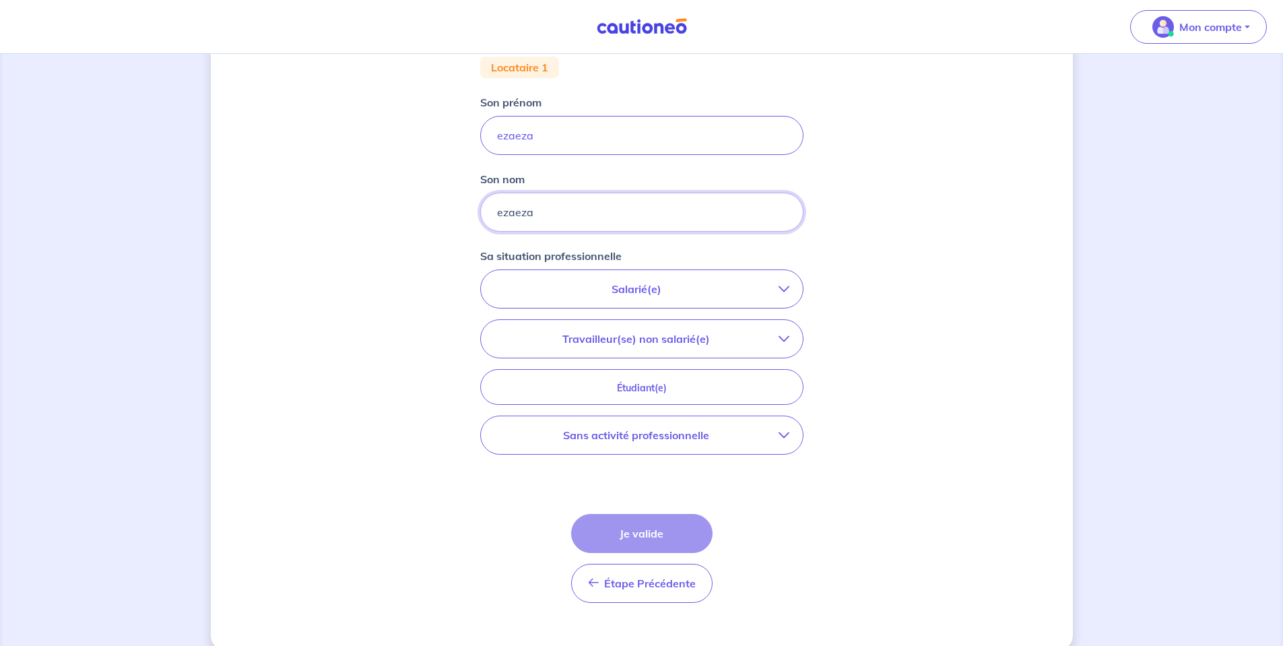
type input "ezaeza"
click at [646, 324] on button "Travailleur(se) non salarié(e)" at bounding box center [642, 339] width 322 height 38
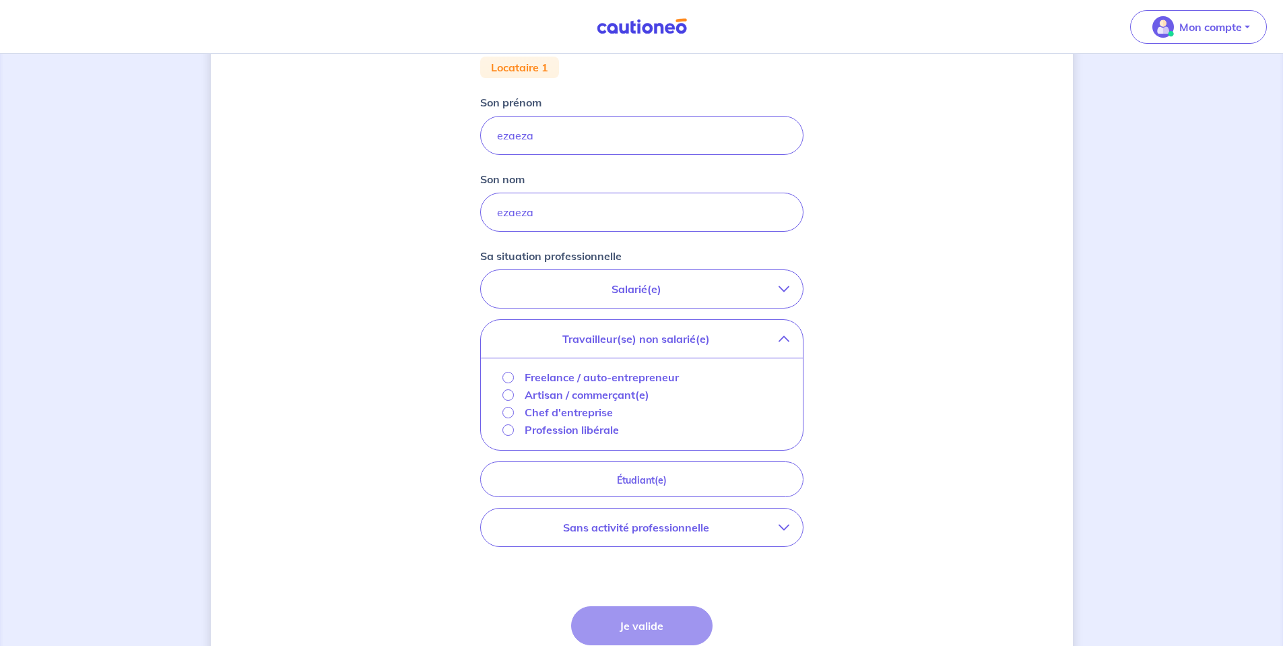
click at [602, 287] on p "Salarié(e)" at bounding box center [636, 289] width 284 height 16
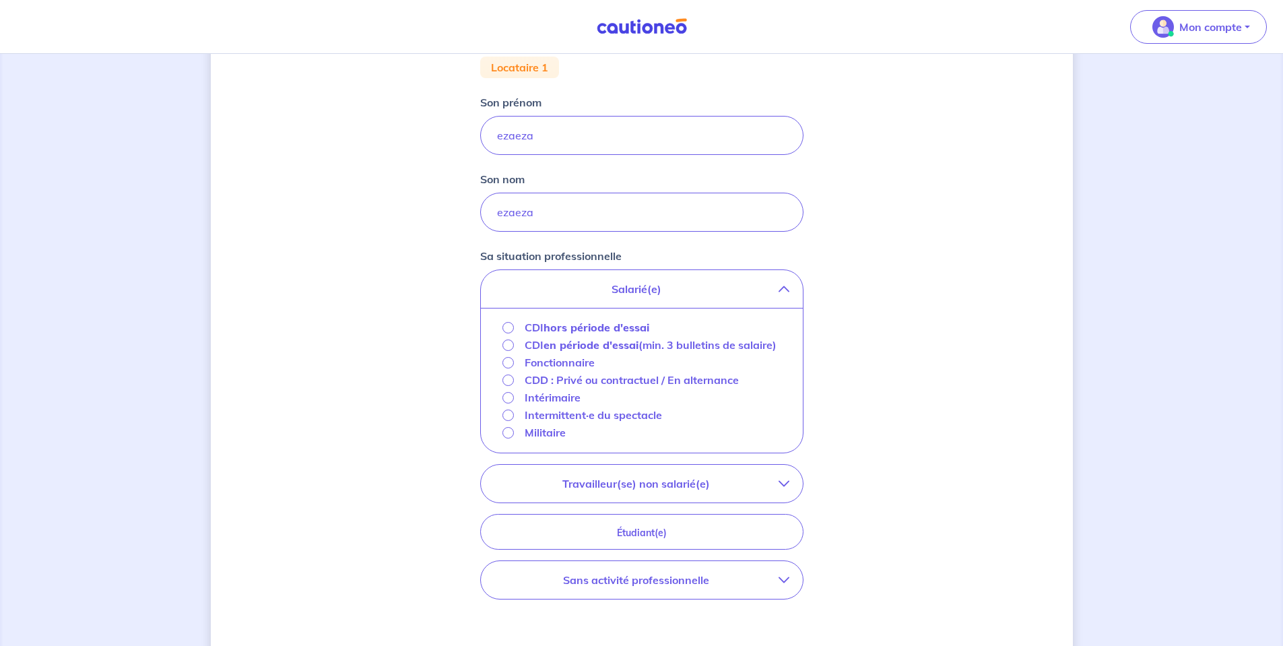
click at [580, 491] on p "Travailleur(se) non salarié(e)" at bounding box center [636, 483] width 284 height 16
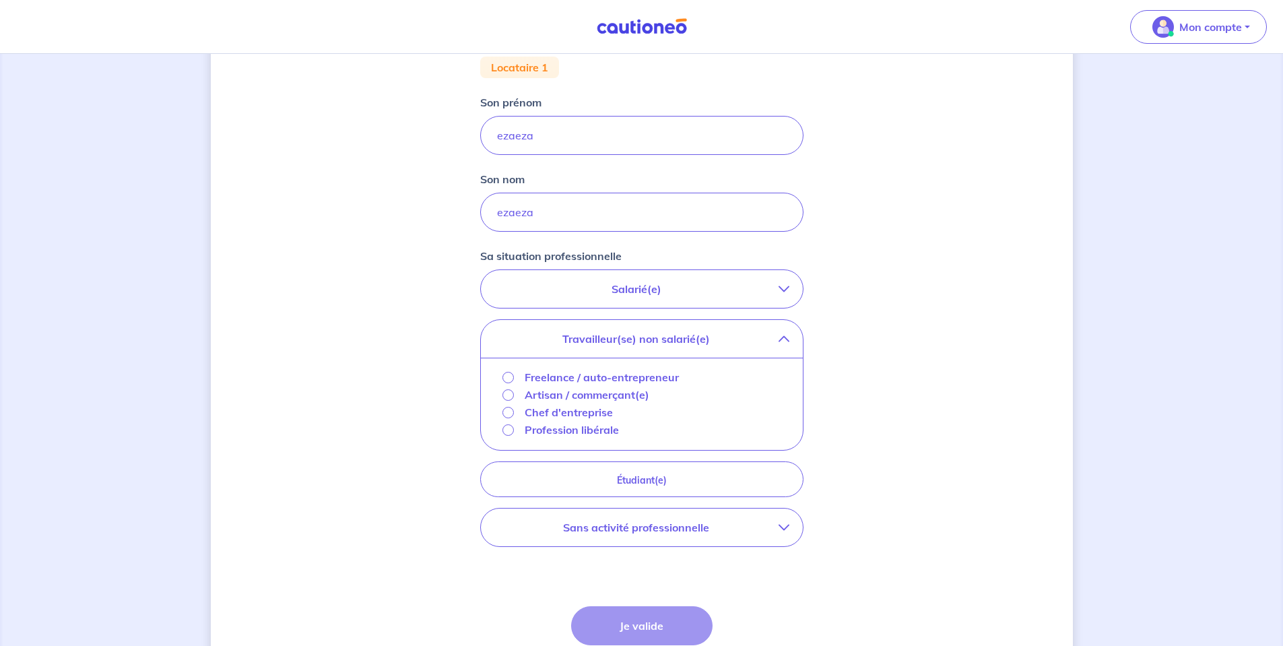
click at [541, 432] on p "Profession libérale" at bounding box center [571, 429] width 94 height 16
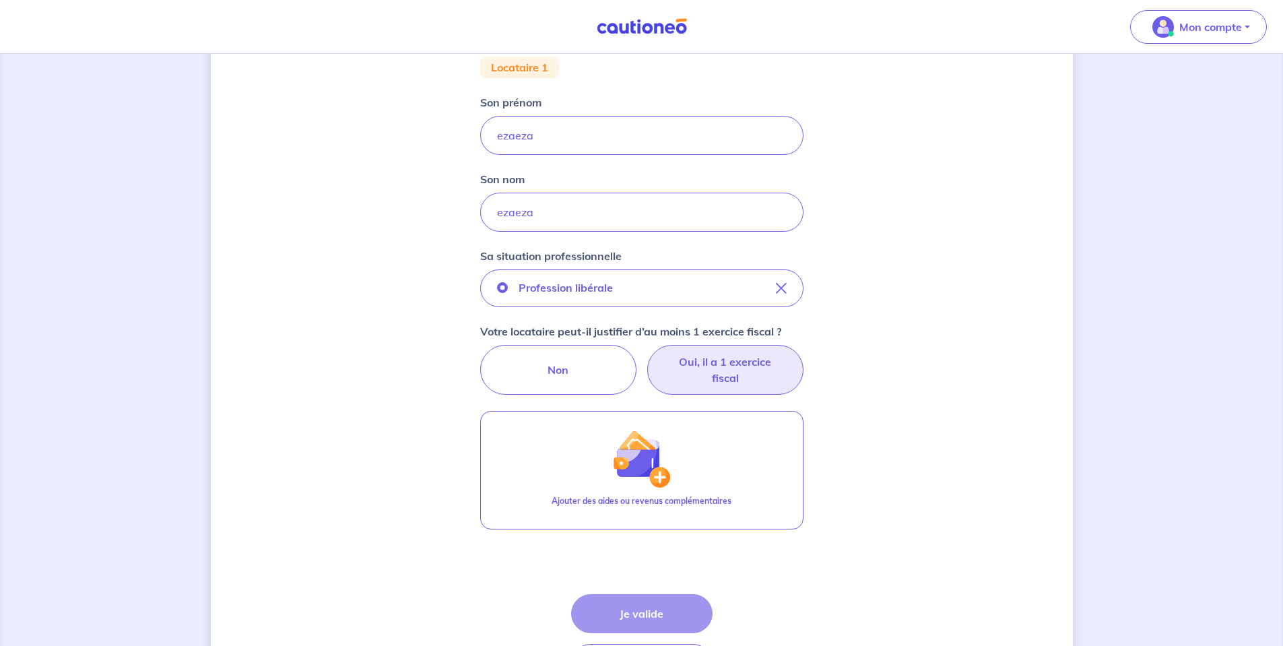
click at [760, 366] on label "Oui, il a 1 exercice fiscal" at bounding box center [725, 370] width 156 height 50
click at [646, 353] on input "Oui, il a 1 exercice fiscal" at bounding box center [641, 349] width 9 height 9
radio input "true"
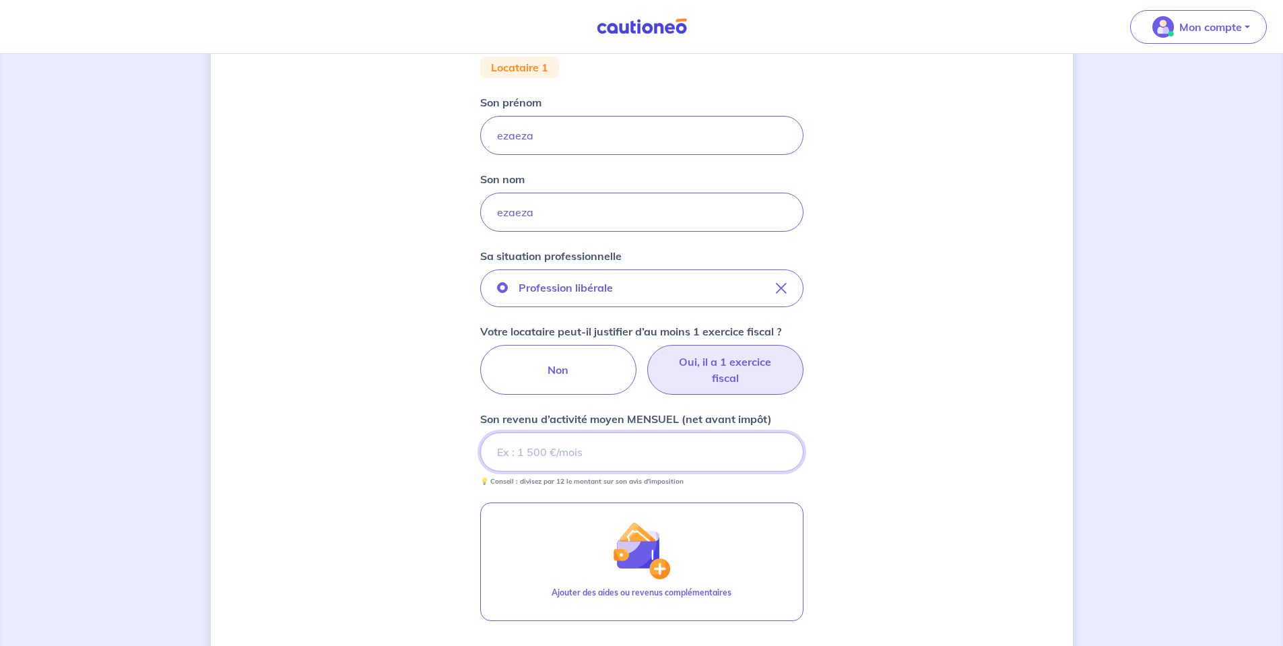
click at [644, 454] on input "Son revenu d’activité moyen MENSUEL (net avant impôt)" at bounding box center [641, 451] width 323 height 39
click at [565, 458] on input "Son revenu d’activité moyen MENSUEL (net avant impôt)" at bounding box center [641, 451] width 323 height 39
click at [592, 468] on input "Son revenu d’activité moyen MENSUEL (net avant impôt)" at bounding box center [641, 451] width 323 height 39
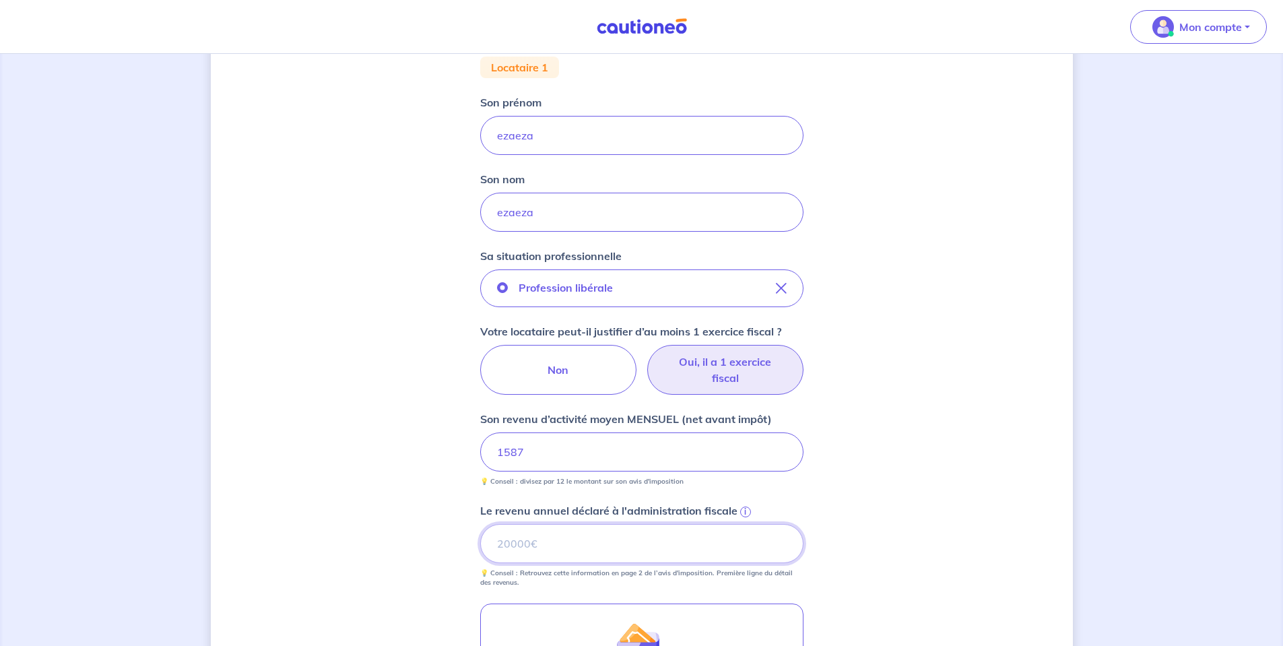
click at [578, 555] on input "Le revenu annuel déclaré à l'administration fiscale i" at bounding box center [641, 543] width 323 height 39
drag, startPoint x: 578, startPoint y: 537, endPoint x: 0, endPoint y: 476, distance: 581.5
click at [0, 476] on div "Concernant vos locataires 💡 Pour info : nous acceptons les personnes seules, le…" at bounding box center [641, 362] width 1283 height 1155
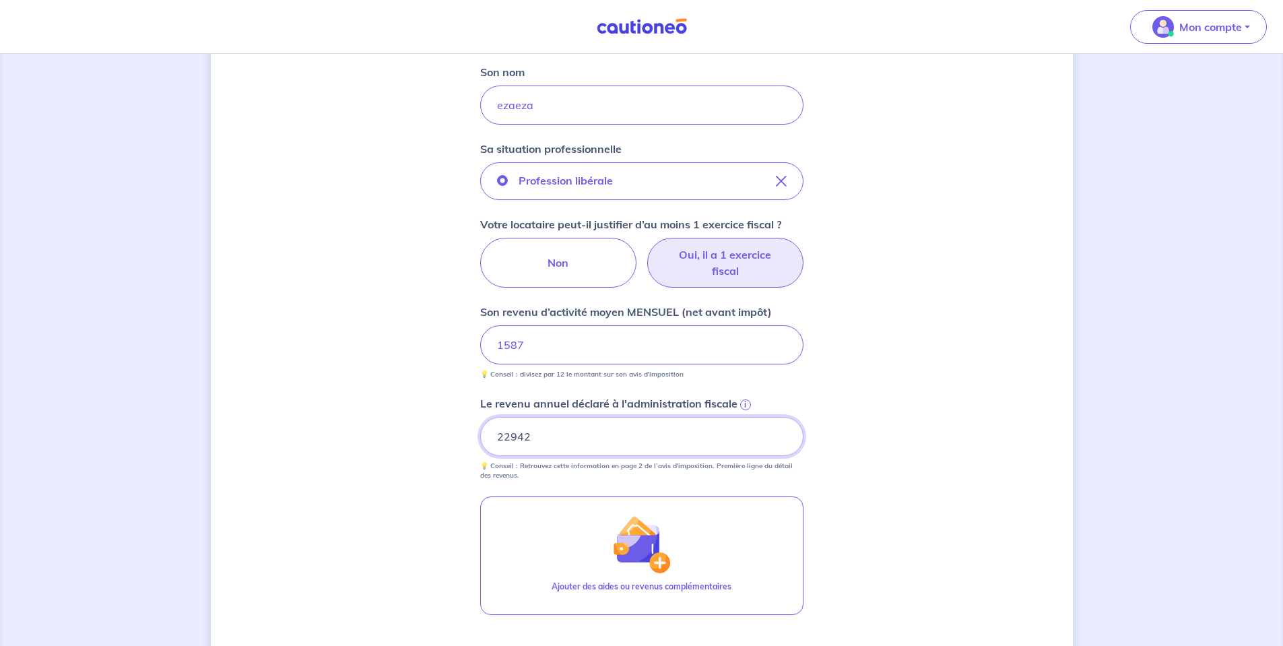
scroll to position [563, 0]
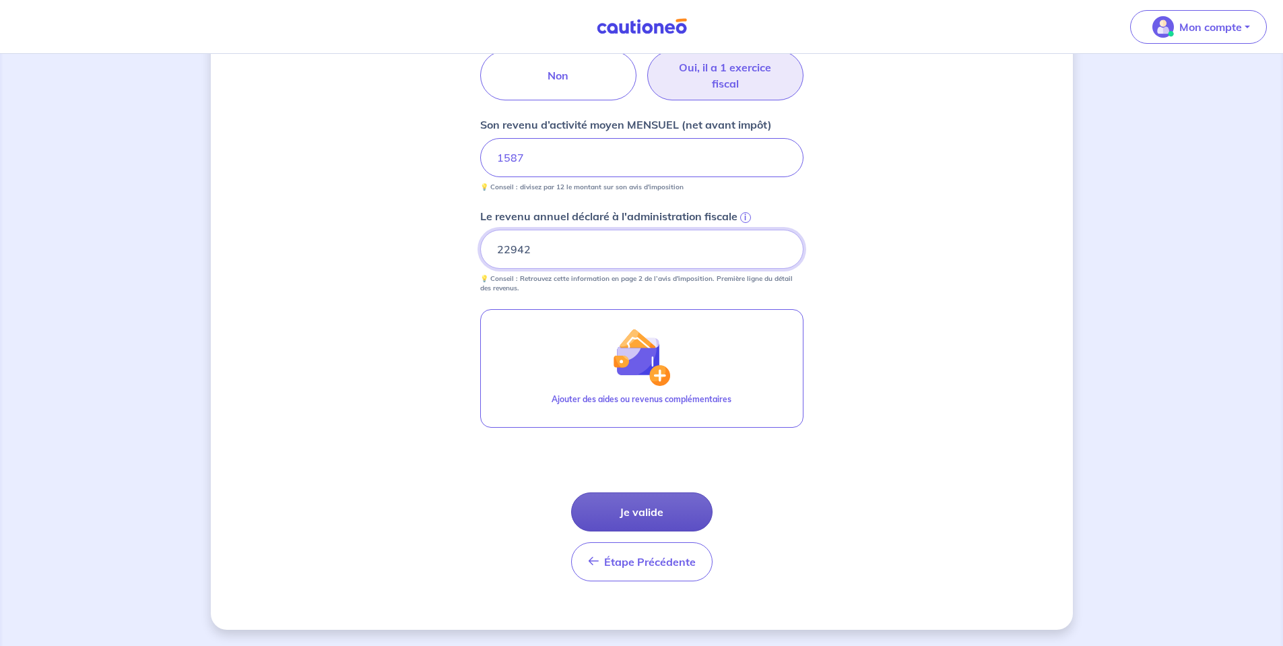
type input "22942"
click at [692, 518] on button "Je valide" at bounding box center [641, 511] width 141 height 39
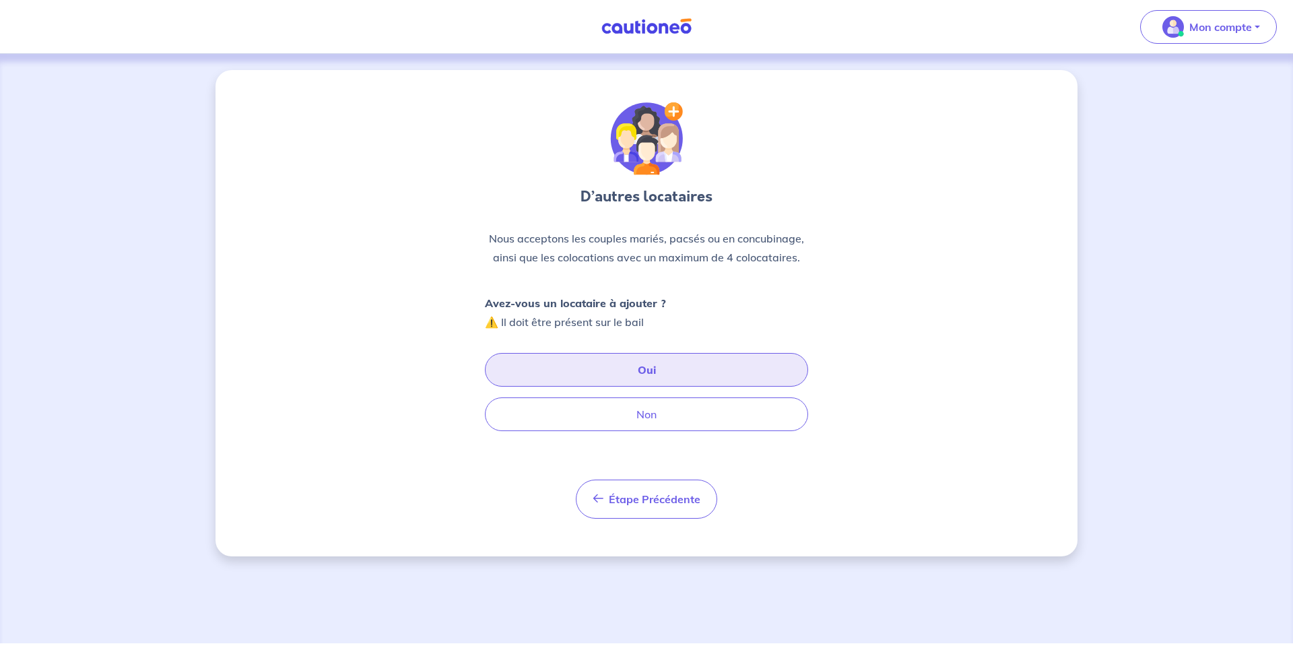
click at [611, 357] on button "Oui" at bounding box center [646, 370] width 323 height 34
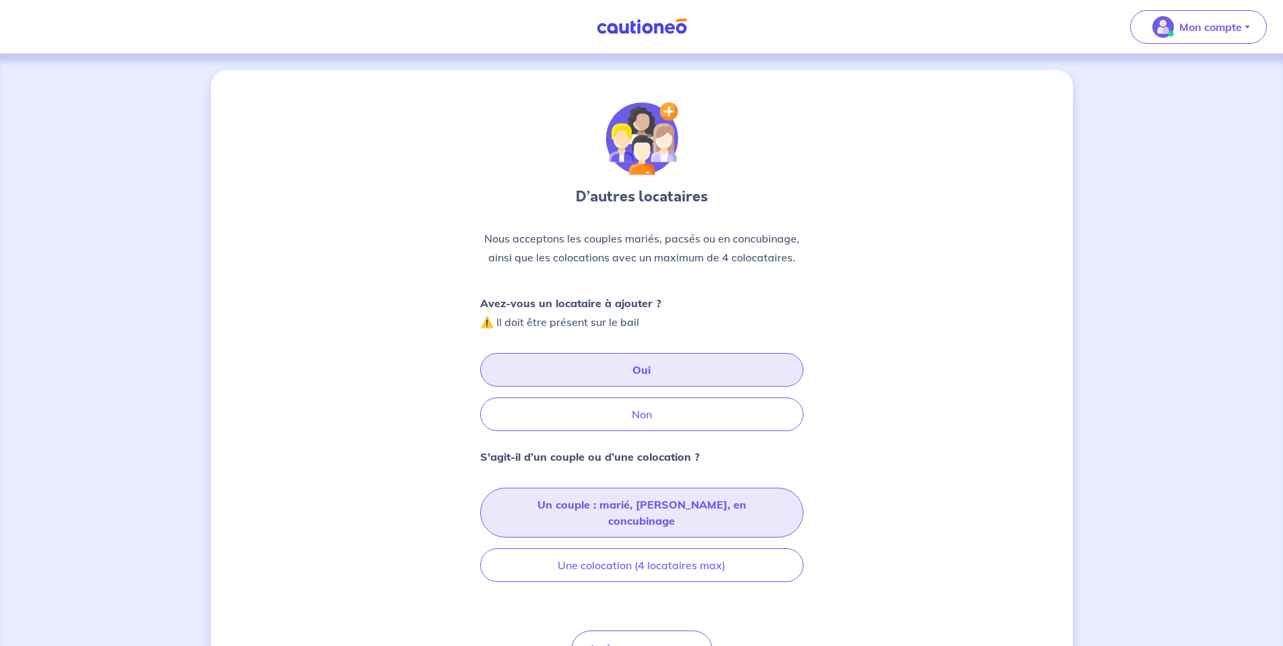
click at [651, 511] on button "Un couple : marié, pacsé, en concubinage" at bounding box center [641, 512] width 323 height 50
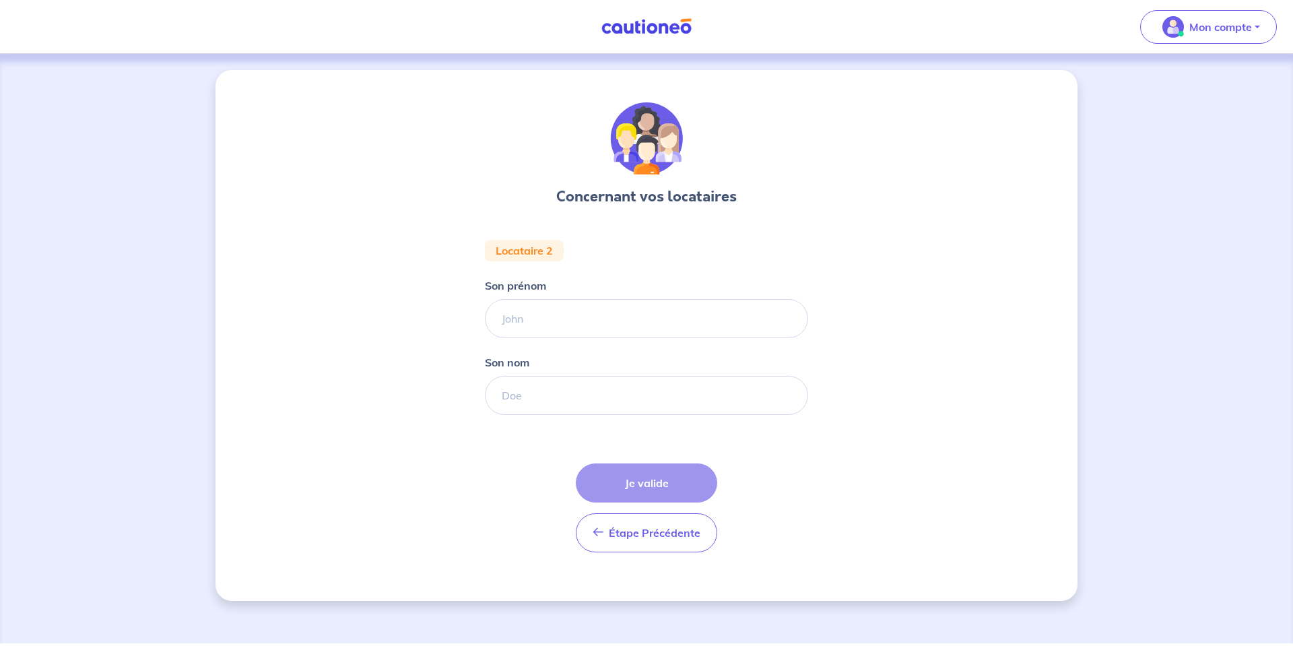
click at [580, 288] on div "Son prénom" at bounding box center [646, 307] width 323 height 61
click at [552, 319] on input "Son prénom" at bounding box center [646, 318] width 323 height 39
type input "ezaez"
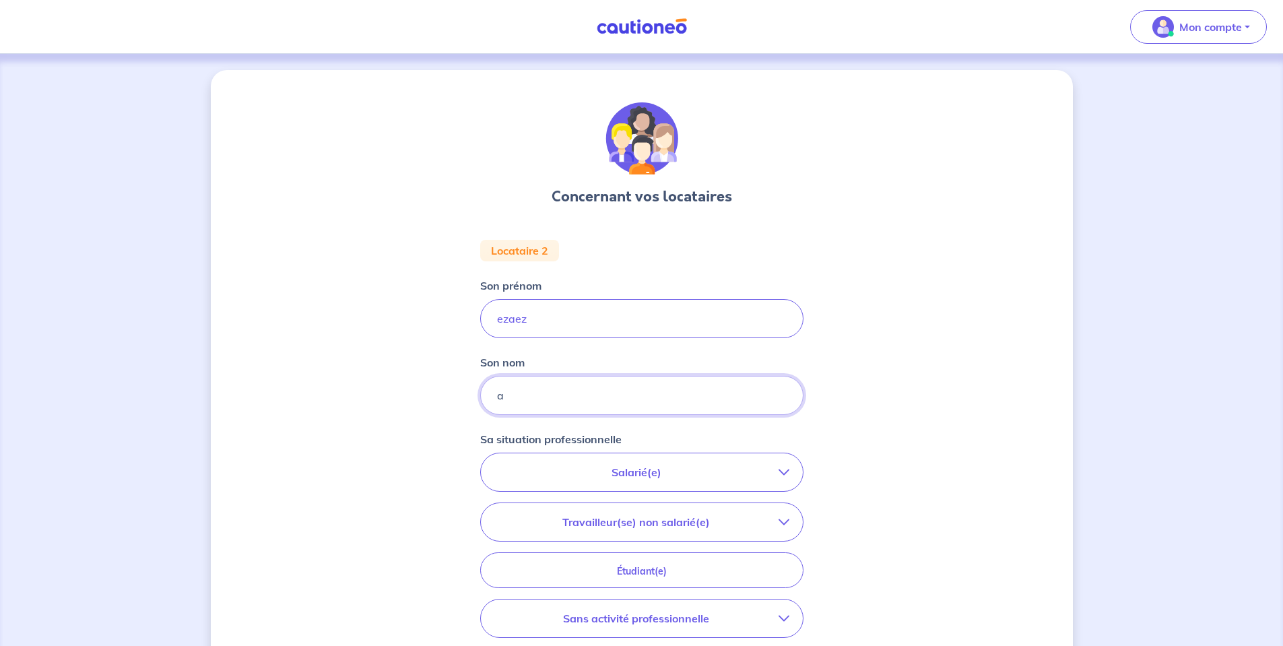
click at [566, 392] on input "a" at bounding box center [641, 395] width 323 height 39
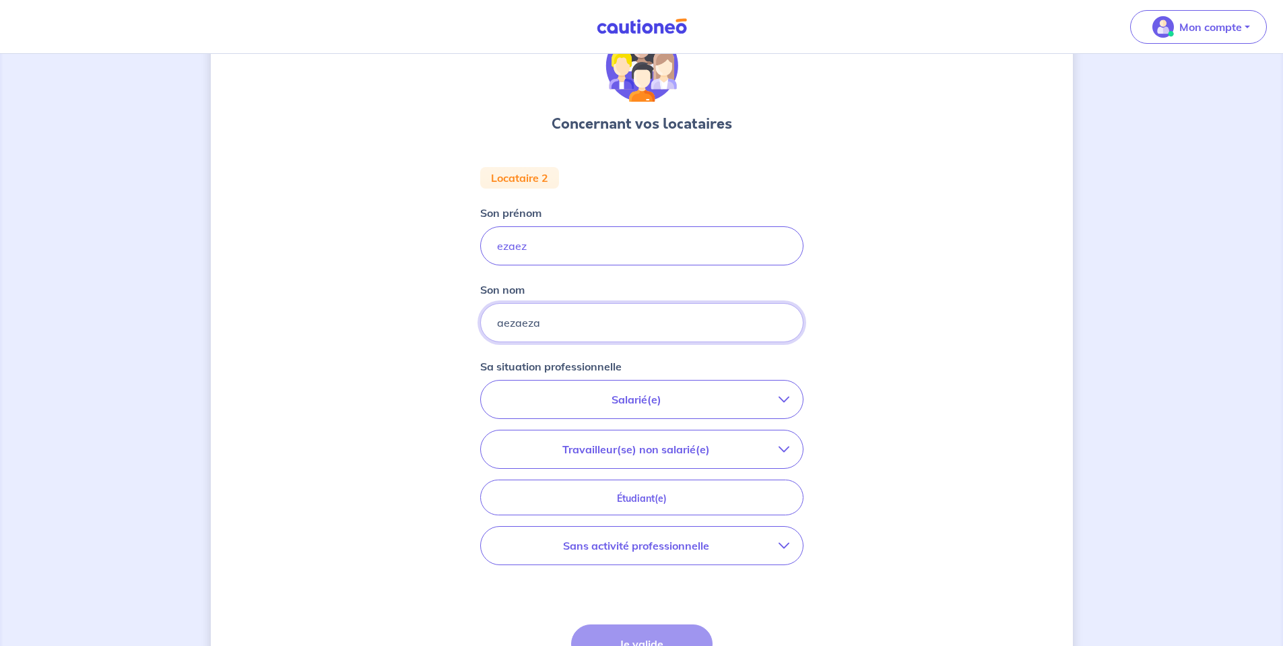
scroll to position [135, 0]
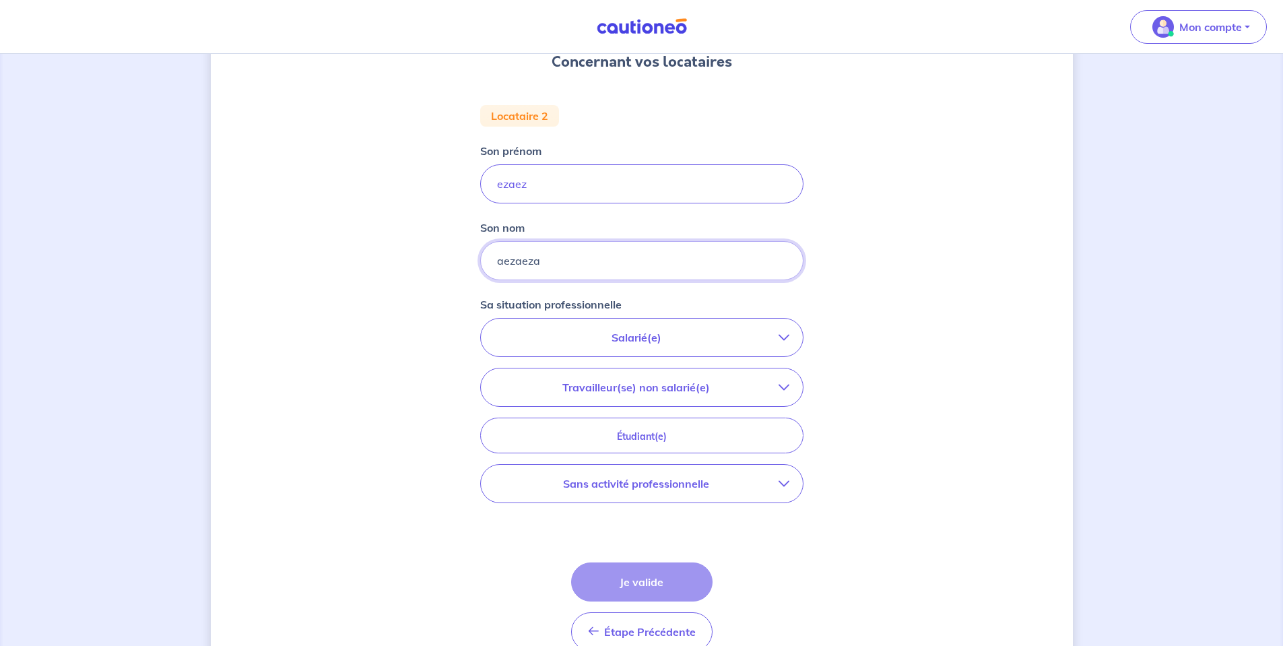
type input "aezaeza"
click at [679, 327] on button "Salarié(e)" at bounding box center [642, 337] width 322 height 38
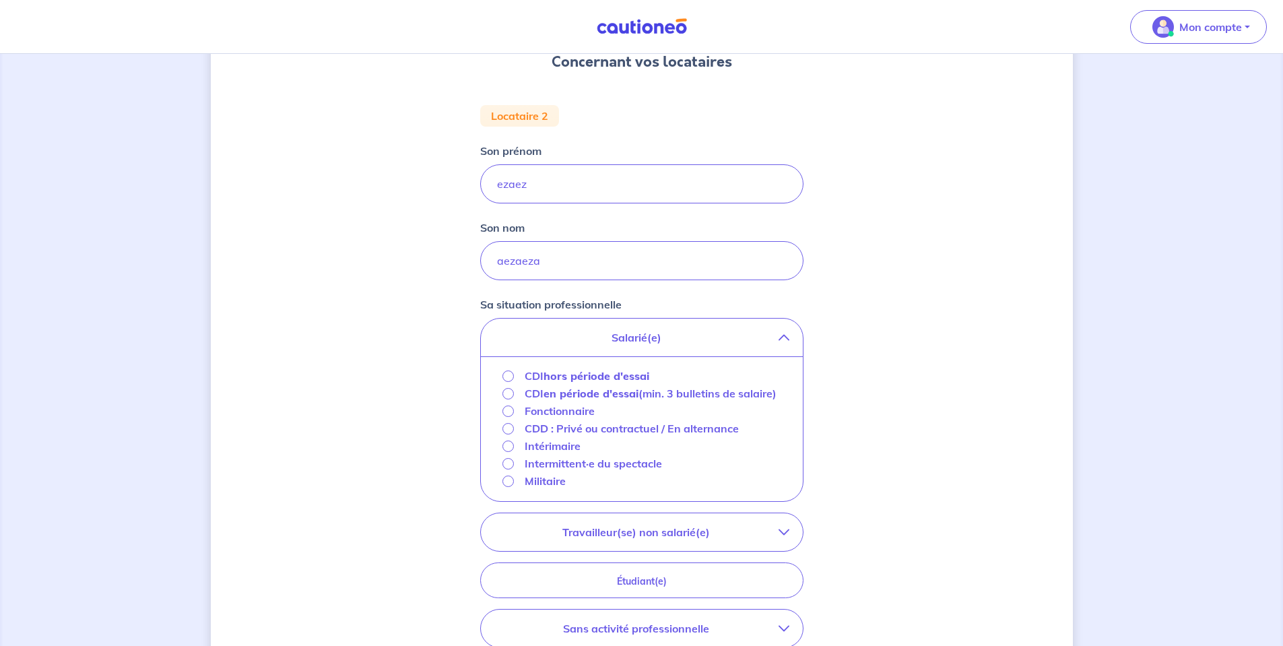
click at [578, 398] on strong "en période d'essai" at bounding box center [590, 392] width 95 height 13
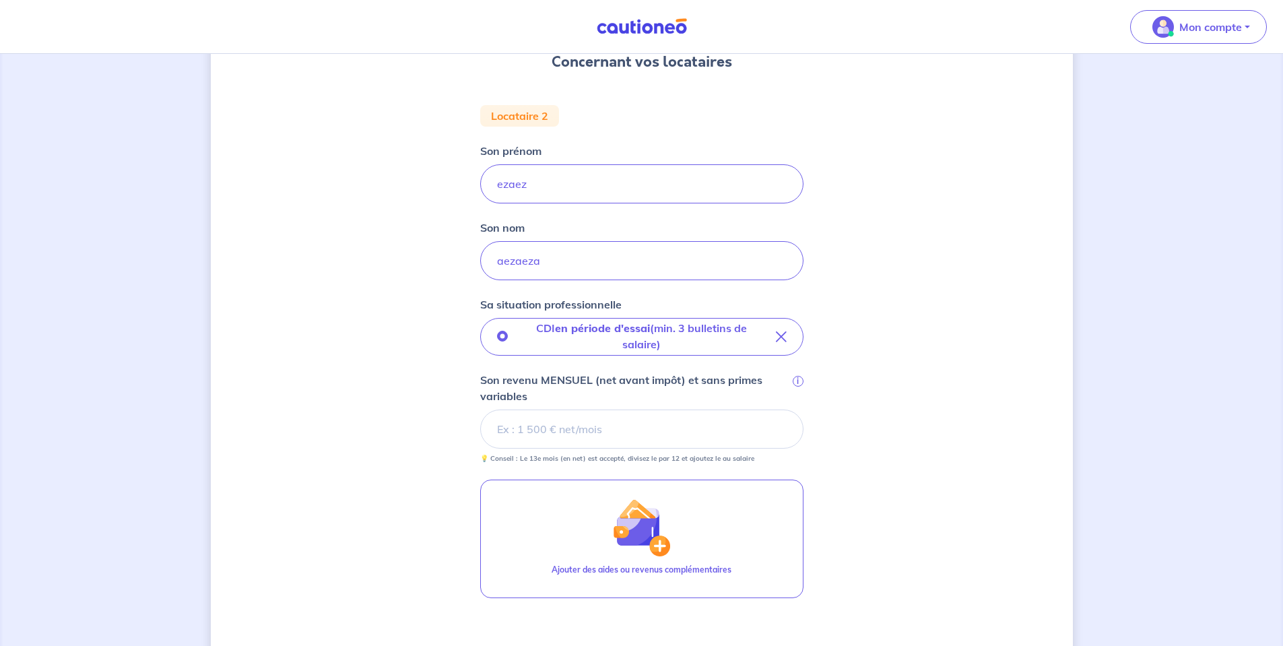
click at [590, 419] on input "Son revenu MENSUEL (net avant impôt) et sans primes variables i" at bounding box center [641, 428] width 323 height 39
click at [494, 421] on input "Son revenu MENSUEL (net avant impôt) et sans primes variables i" at bounding box center [641, 428] width 323 height 39
click at [538, 444] on input "Son revenu MENSUEL (net avant impôt) et sans primes variables i" at bounding box center [641, 428] width 323 height 39
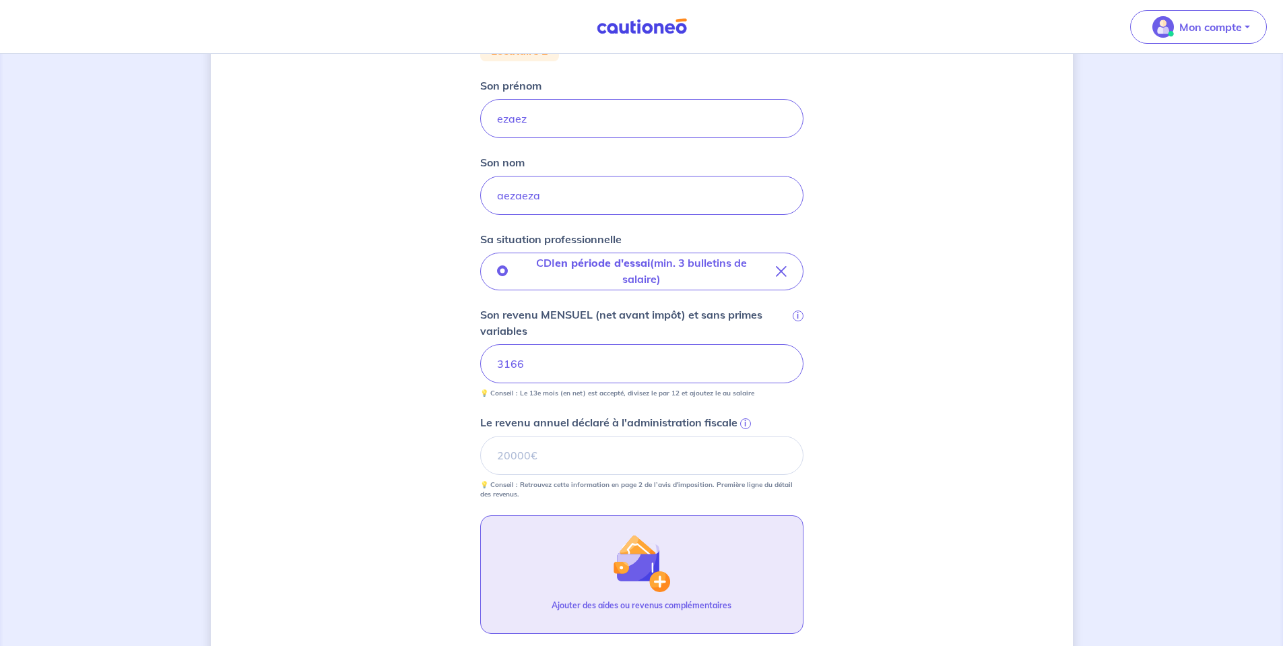
scroll to position [269, 0]
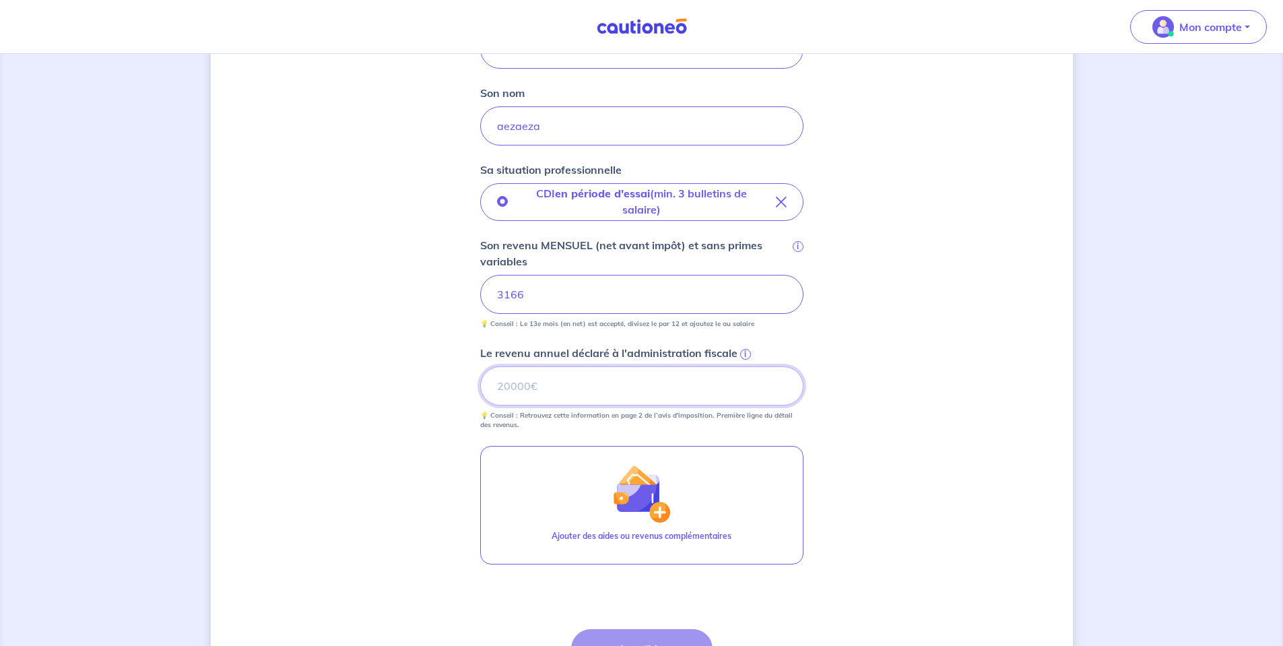
click at [592, 385] on input "Le revenu annuel déclaré à l'administration fiscale i" at bounding box center [641, 385] width 323 height 39
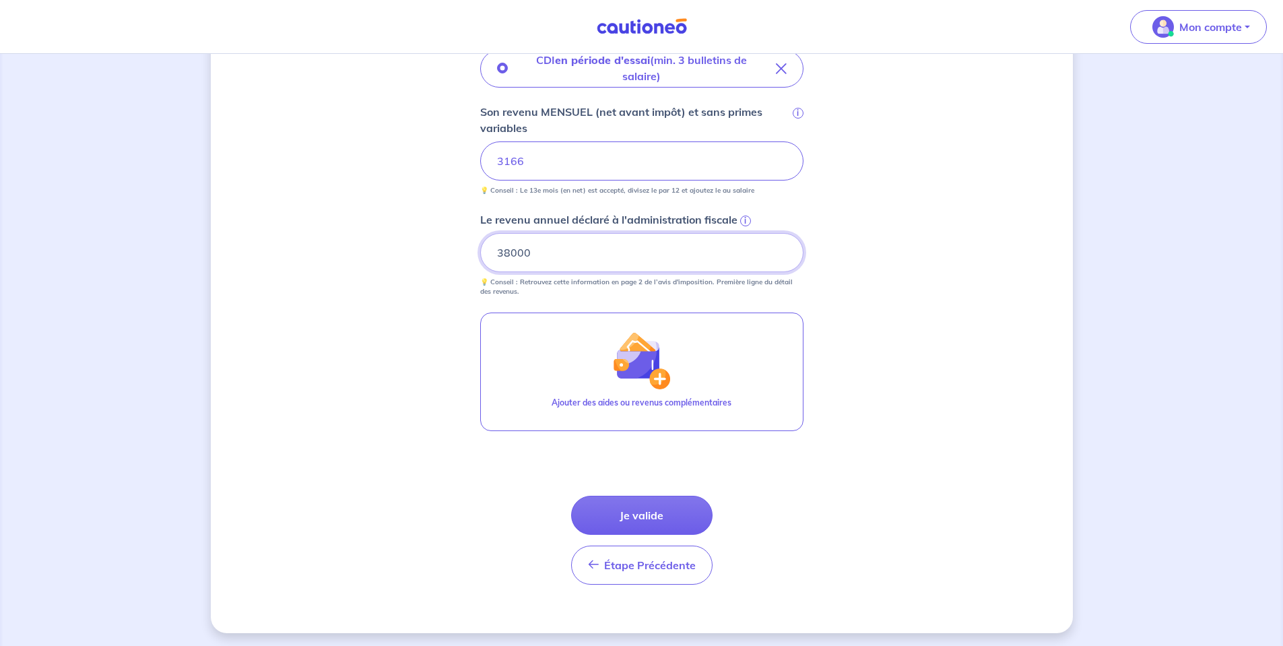
scroll to position [406, 0]
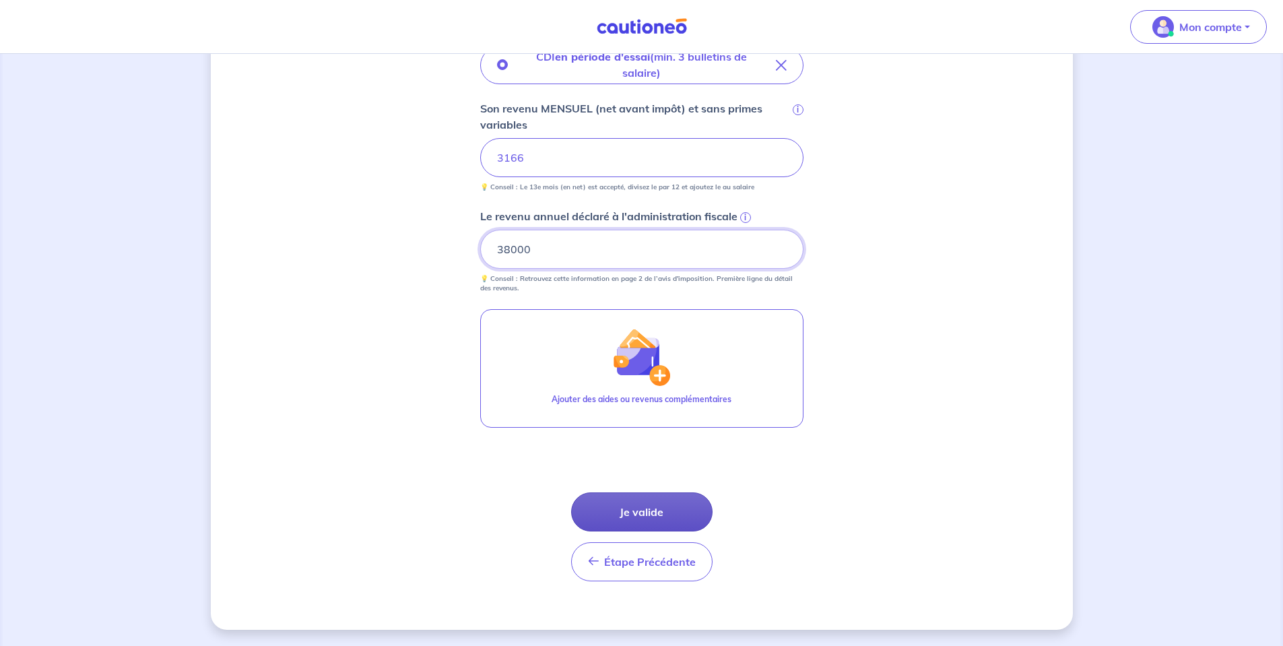
type input "38000"
click at [645, 508] on button "Je valide" at bounding box center [641, 511] width 141 height 39
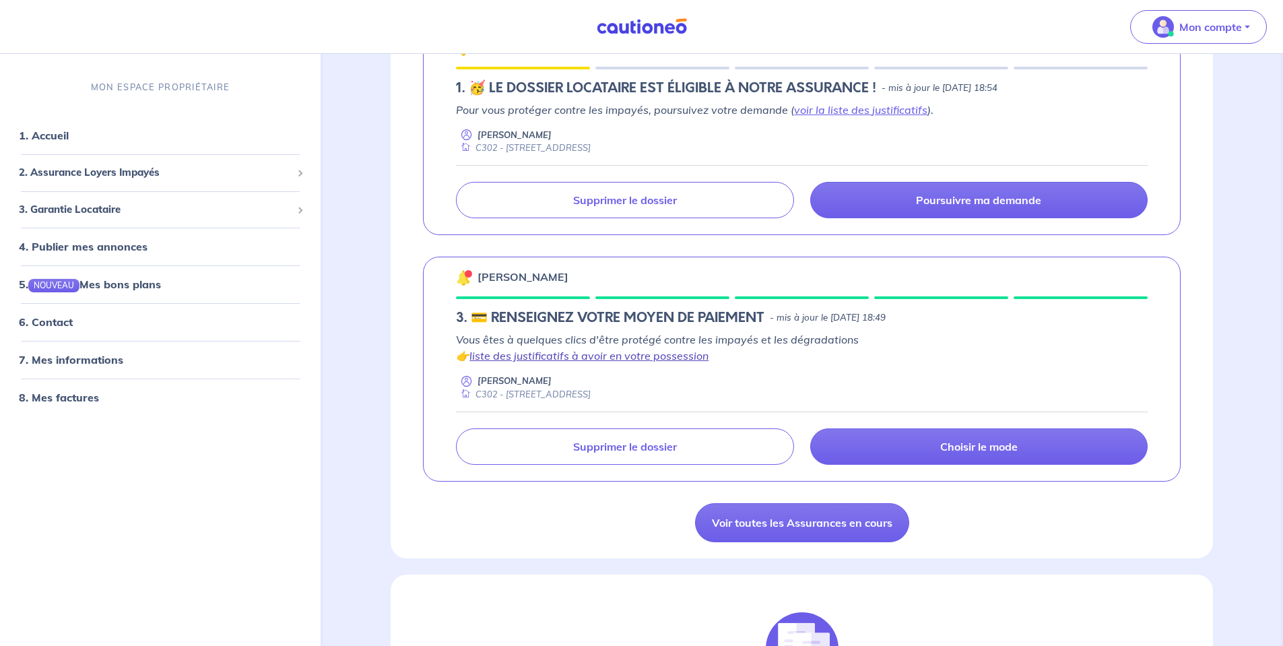
click at [578, 361] on link "liste des justificatifs à avoir en votre possession" at bounding box center [588, 355] width 239 height 13
